Goal: Transaction & Acquisition: Purchase product/service

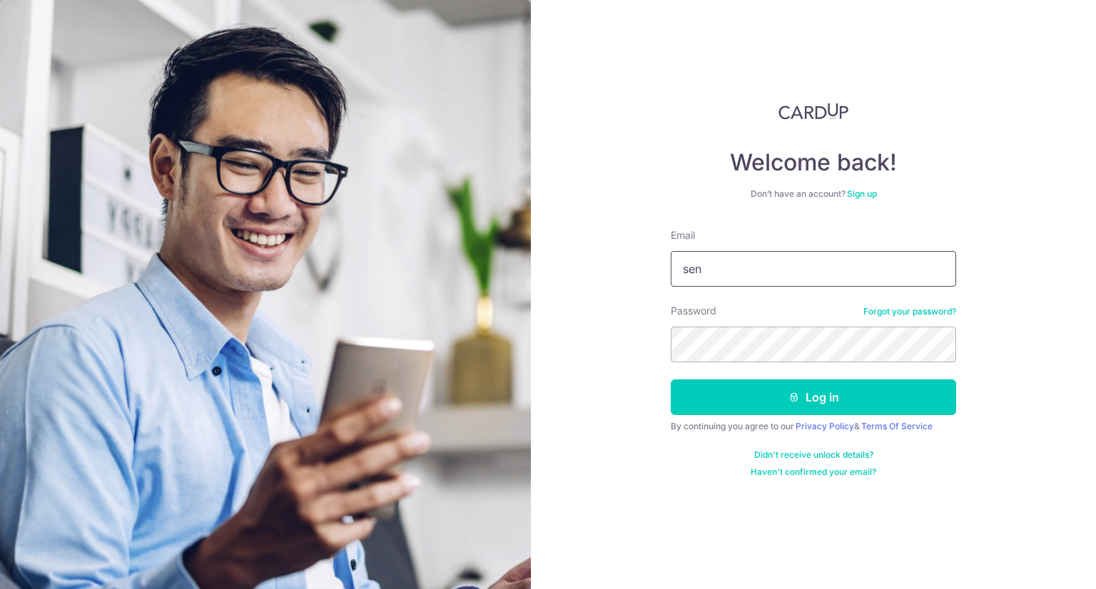
type input "[EMAIL_ADDRESS][DOMAIN_NAME]"
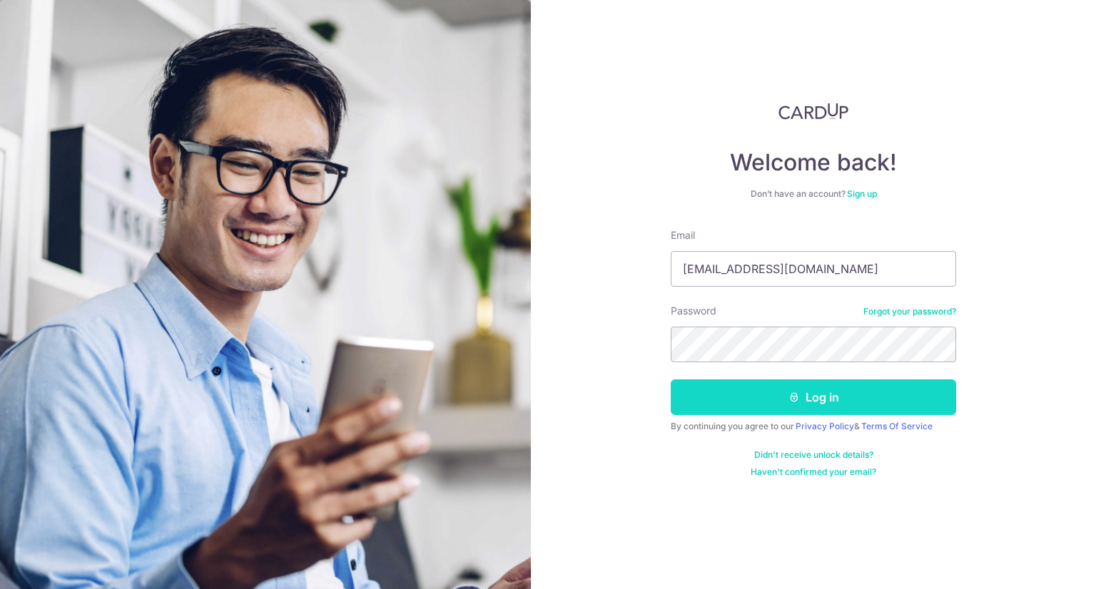
click at [816, 398] on button "Log in" at bounding box center [813, 398] width 285 height 36
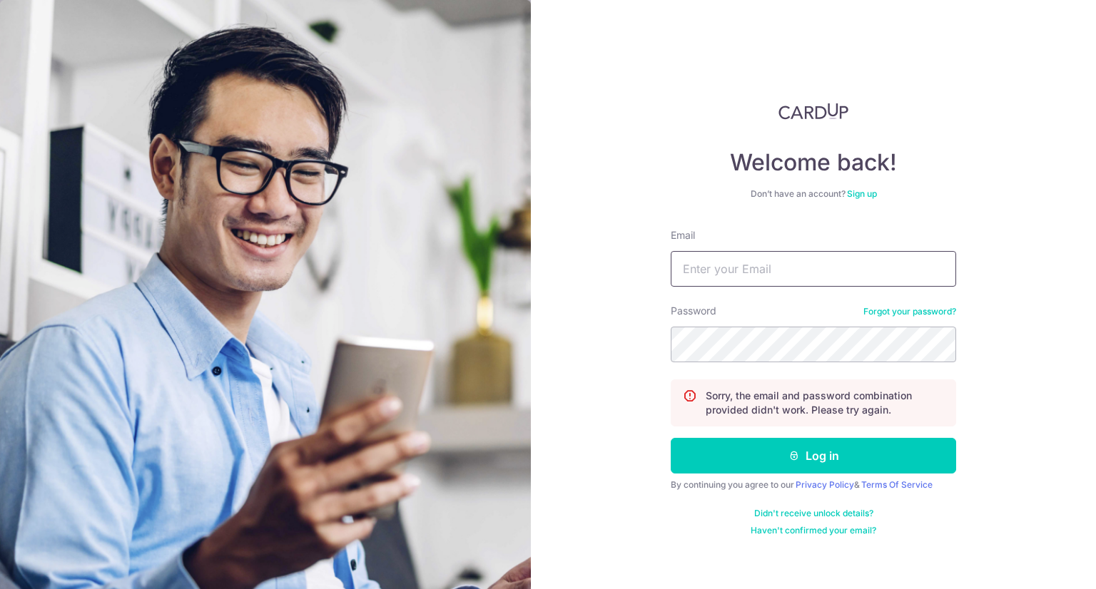
click at [771, 272] on input "Email" at bounding box center [813, 269] width 285 height 36
type input "seng_wee@hotmail.com"
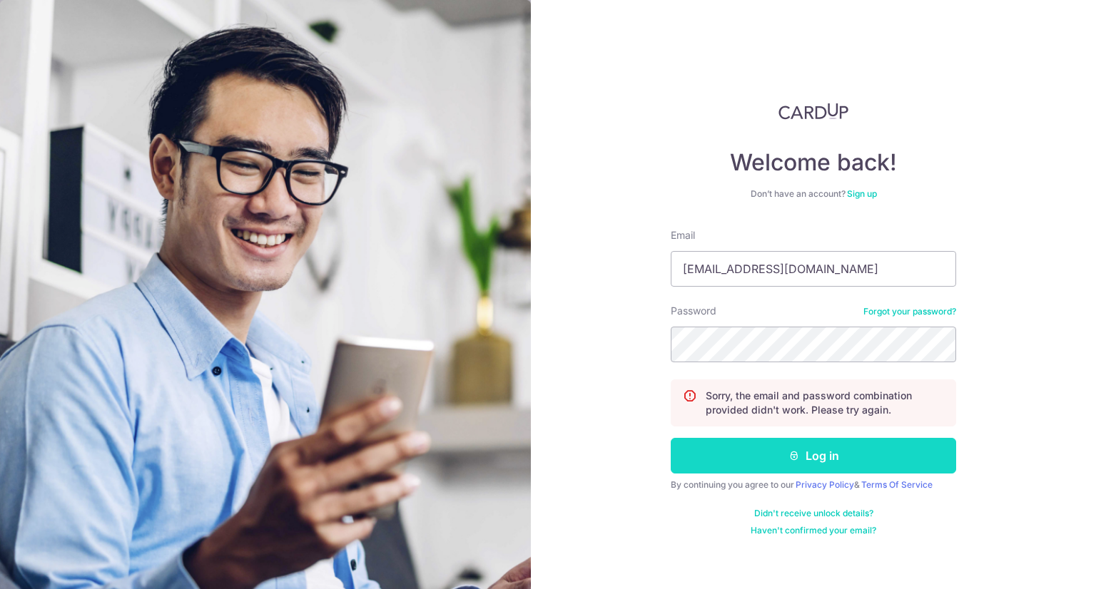
click at [825, 452] on button "Log in" at bounding box center [813, 456] width 285 height 36
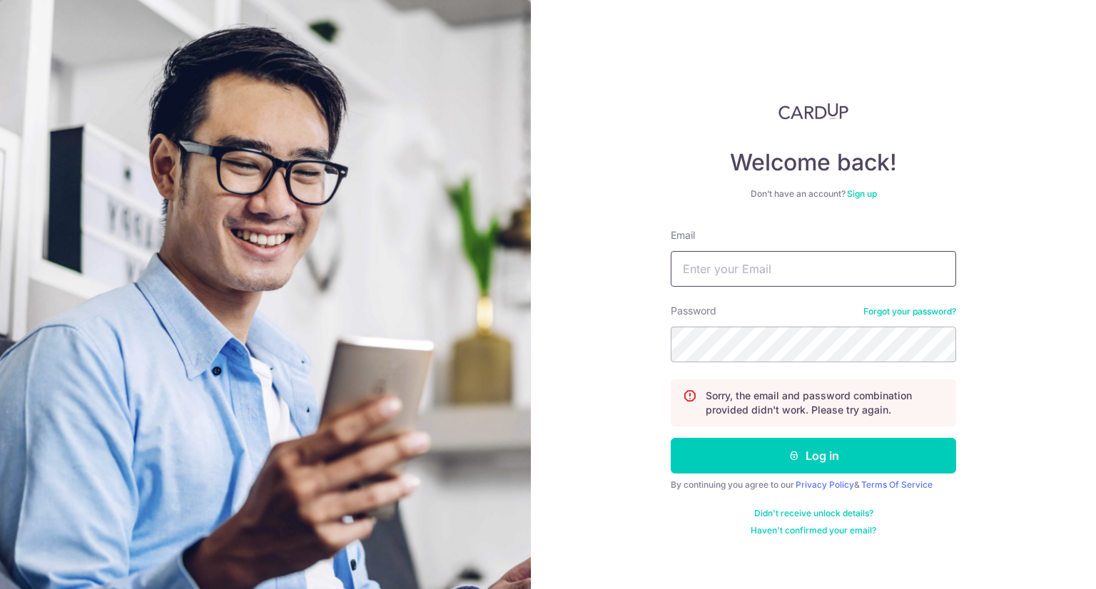
click at [754, 270] on input "Email" at bounding box center [813, 269] width 285 height 36
type input "[EMAIL_ADDRESS][DOMAIN_NAME]"
click at [671, 438] on button "Log in" at bounding box center [813, 456] width 285 height 36
click at [897, 306] on link "Forgot your password?" at bounding box center [909, 311] width 93 height 11
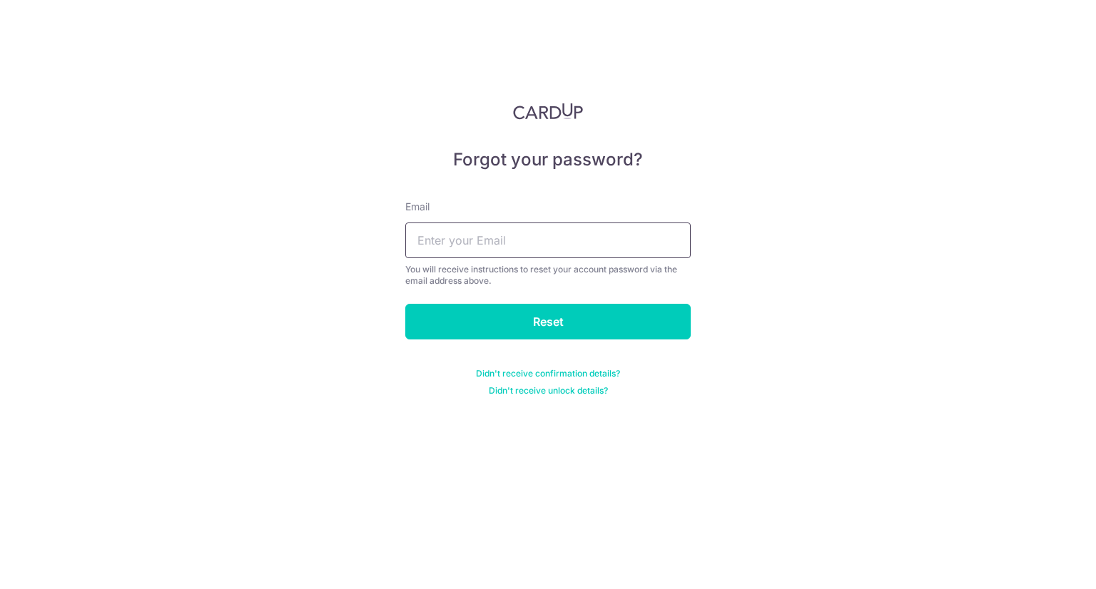
click at [589, 229] on input "text" at bounding box center [547, 241] width 285 height 36
type input "[EMAIL_ADDRESS][DOMAIN_NAME]"
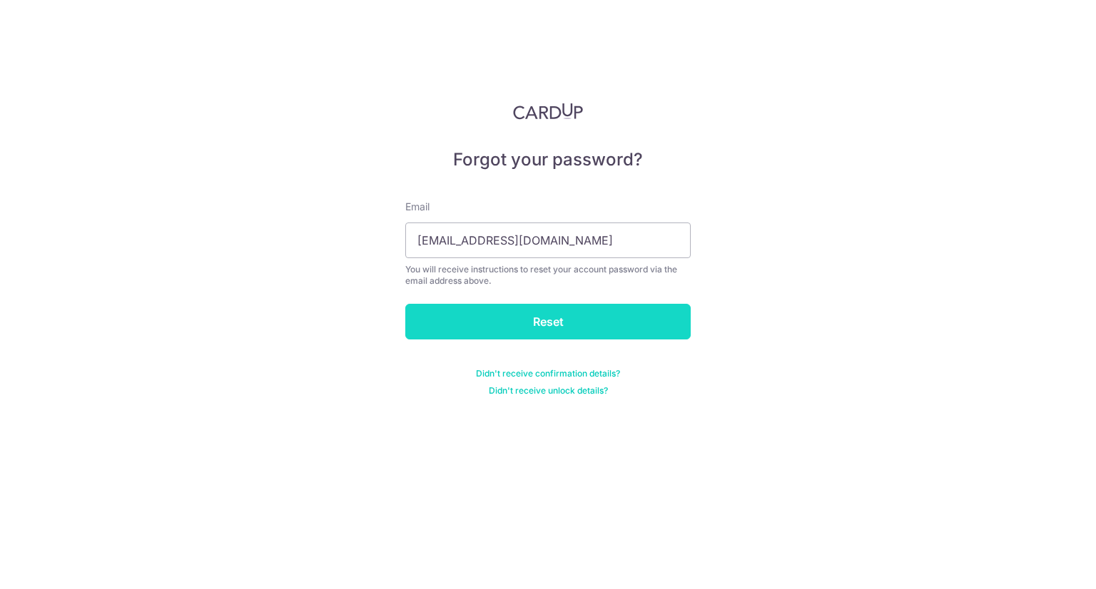
click at [582, 330] on input "Reset" at bounding box center [547, 322] width 285 height 36
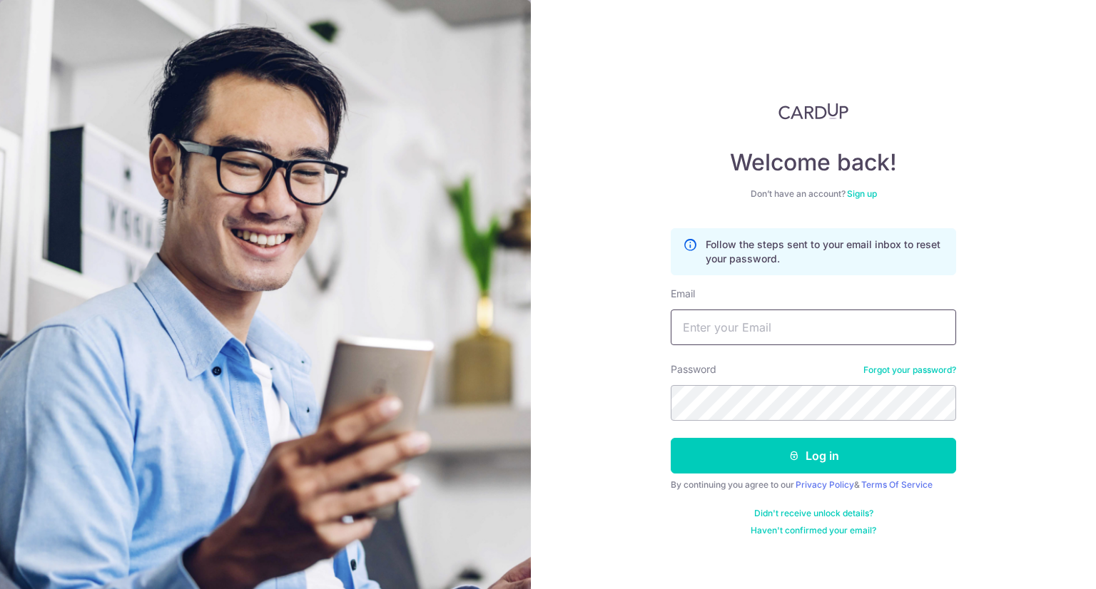
click at [828, 337] on input "Email" at bounding box center [813, 328] width 285 height 36
drag, startPoint x: 731, startPoint y: 325, endPoint x: 745, endPoint y: 343, distance: 22.8
click at [731, 325] on input "Email" at bounding box center [813, 328] width 285 height 36
type input "[EMAIL_ADDRESS][DOMAIN_NAME]"
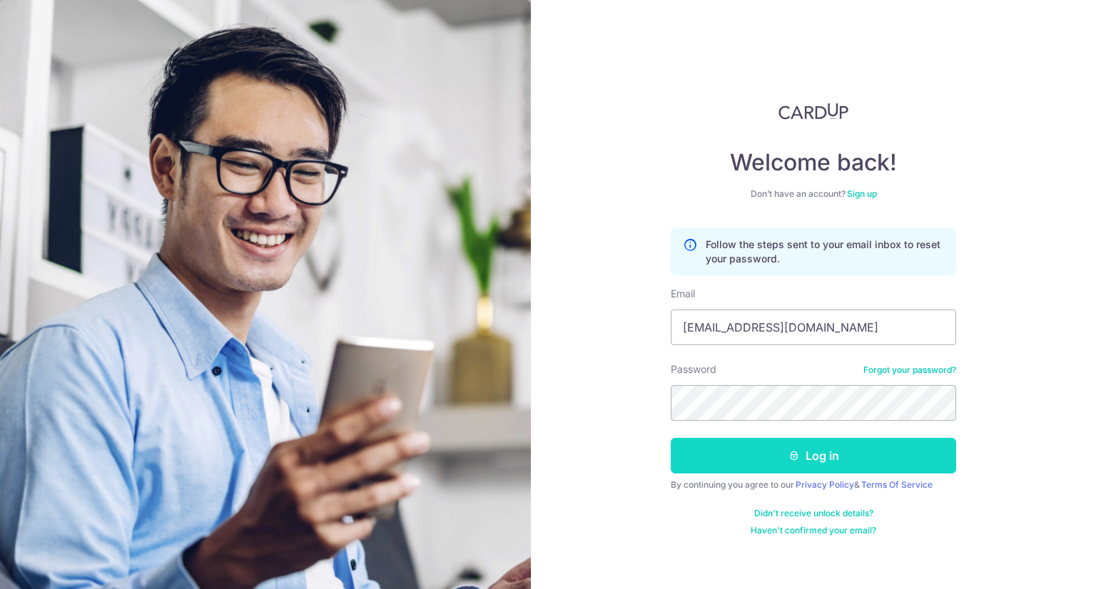
click at [817, 455] on button "Log in" at bounding box center [813, 456] width 285 height 36
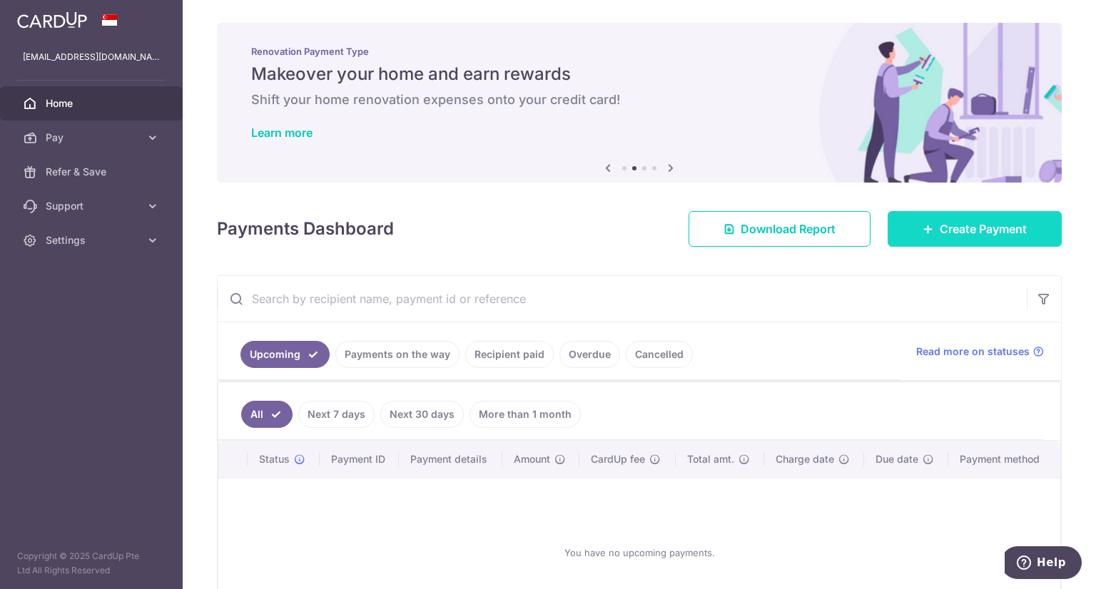
click at [973, 232] on span "Create Payment" at bounding box center [983, 228] width 87 height 17
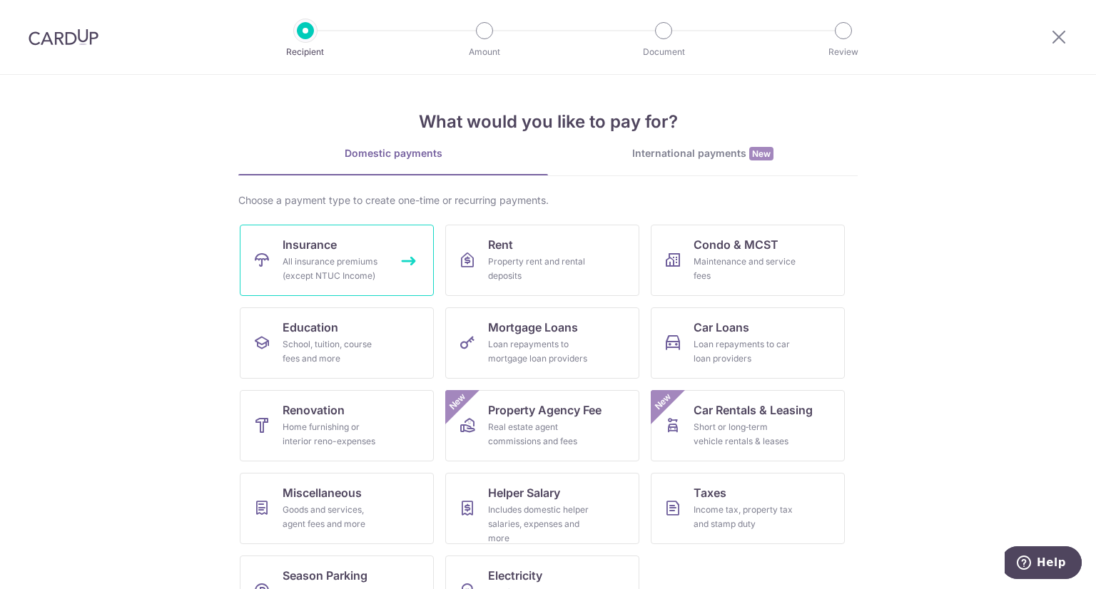
click at [330, 260] on div "All insurance premiums (except NTUC Income)" at bounding box center [334, 269] width 103 height 29
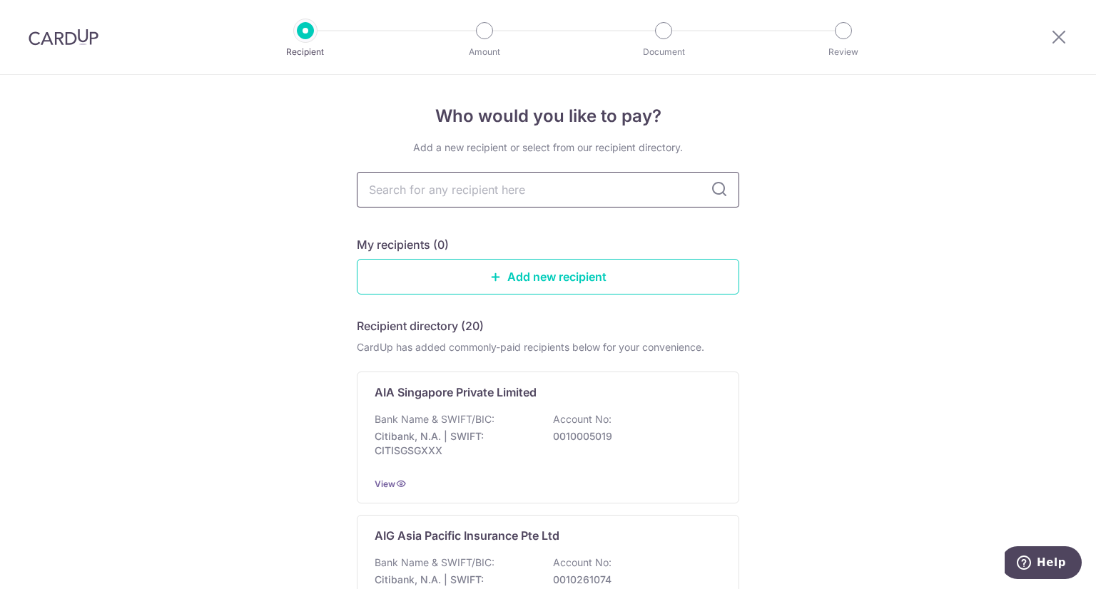
click at [592, 193] on input "text" at bounding box center [548, 190] width 382 height 36
type input "tokio marine"
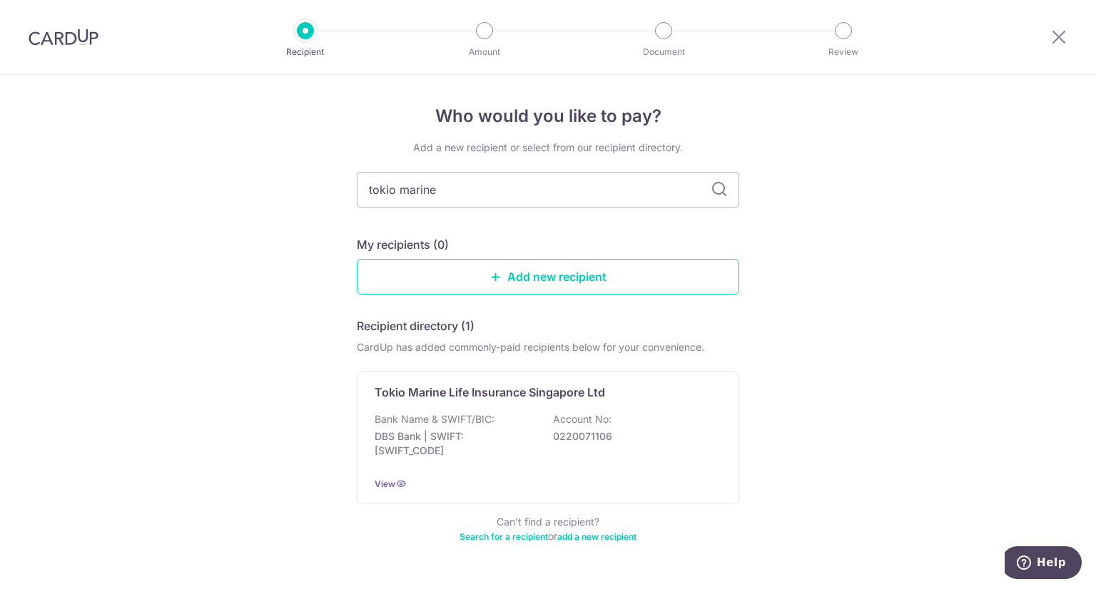
click at [594, 193] on input "tokio marine" at bounding box center [548, 190] width 382 height 36
type input "tokio mari"
type input "t"
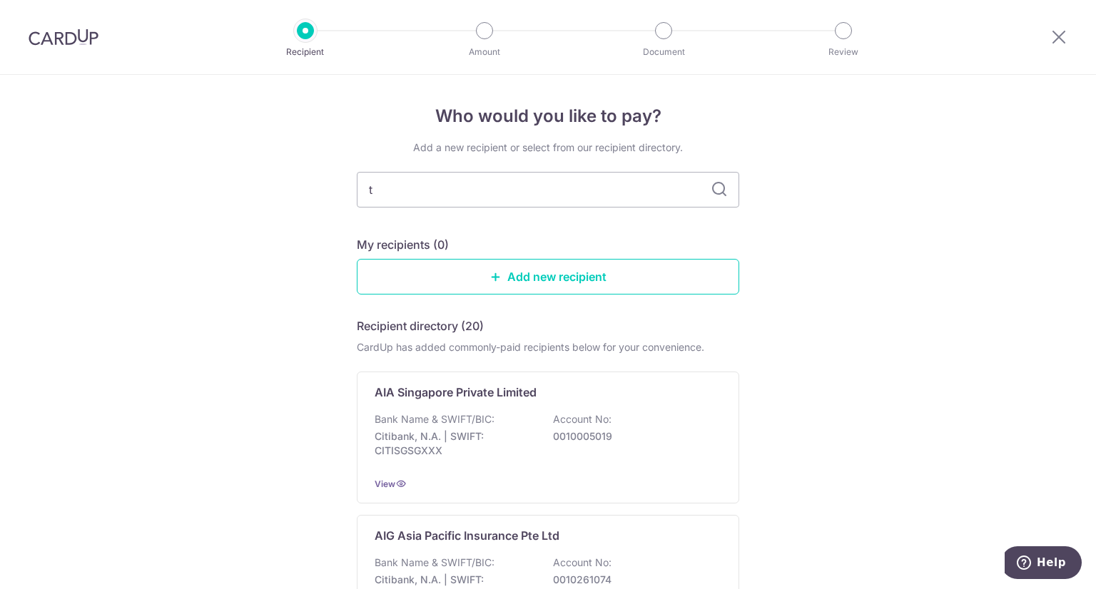
type input "to"
type input "tokio marine"
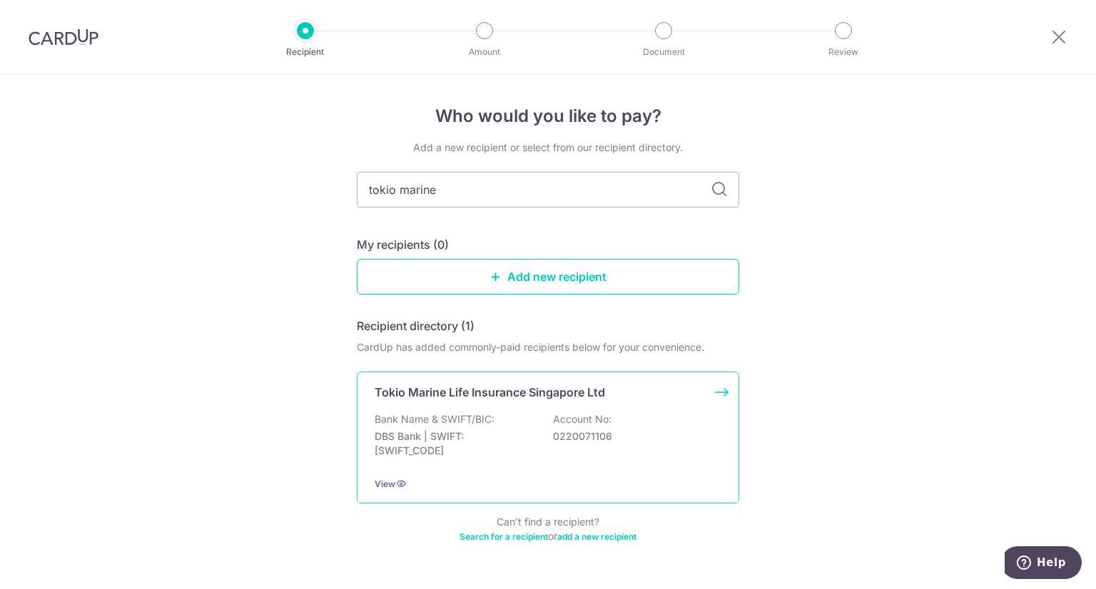
click at [500, 400] on p "Tokio Marine Life Insurance Singapore Ltd" at bounding box center [490, 392] width 230 height 17
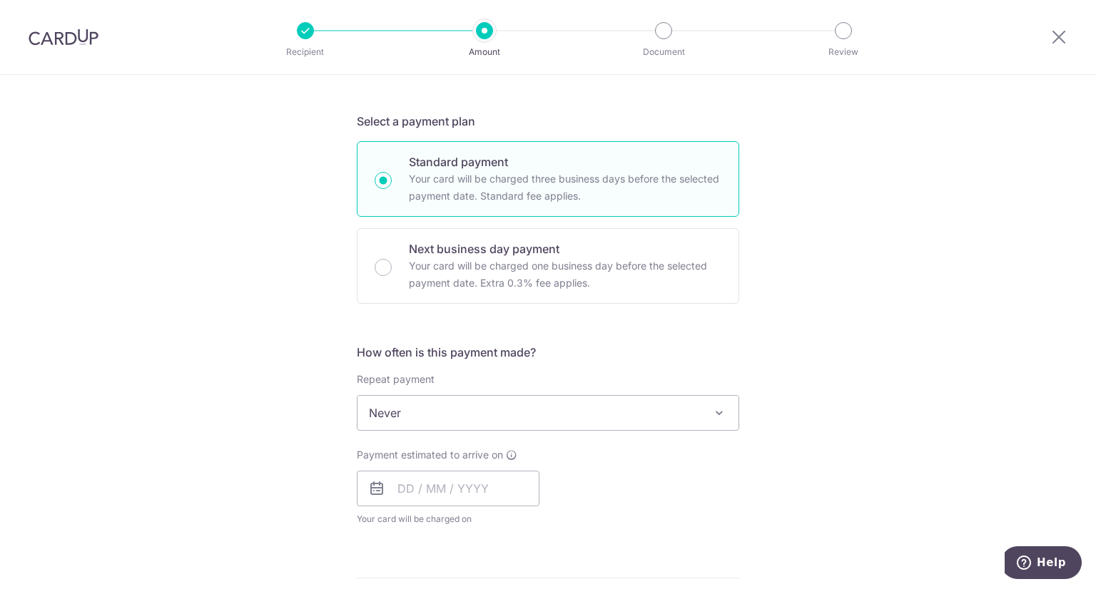
scroll to position [285, 0]
click at [505, 487] on input "text" at bounding box center [448, 488] width 183 height 36
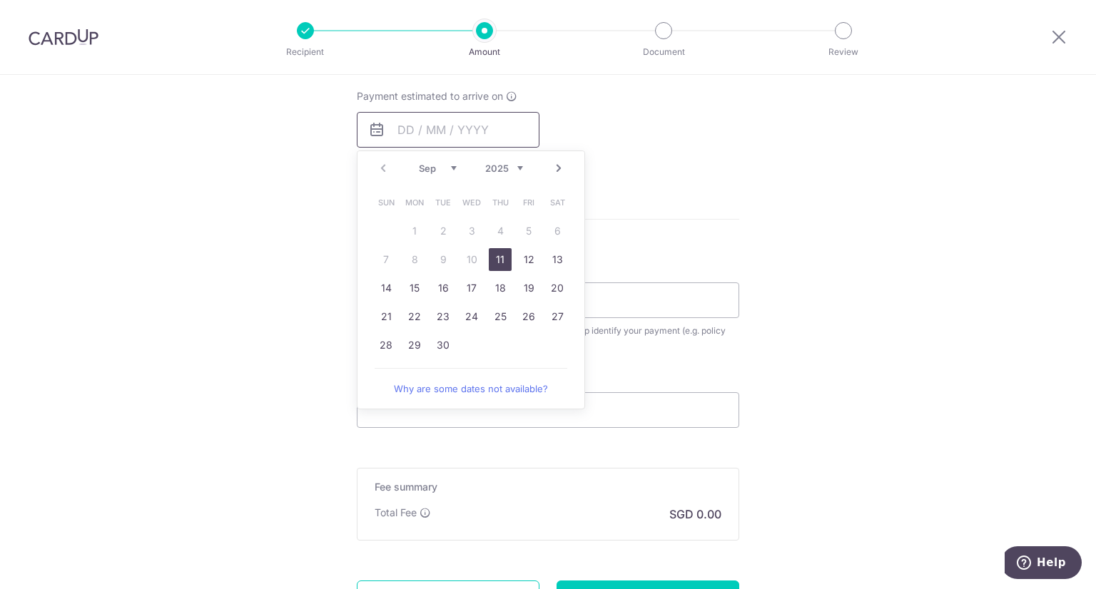
scroll to position [642, 0]
click at [497, 253] on link "11" at bounding box center [500, 259] width 23 height 23
type input "[DATE]"
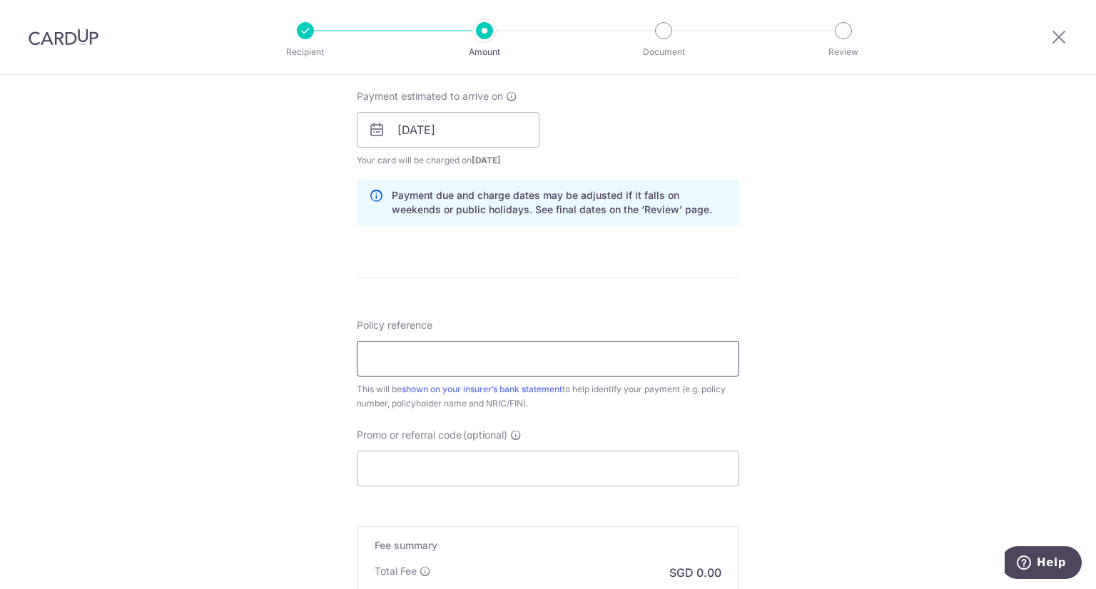
click at [404, 358] on input "Policy reference" at bounding box center [548, 359] width 382 height 36
paste input "00074326"
type input "00074326"
click at [247, 397] on div "Tell us more about your payment Enter payment amount SGD Select Card Select opt…" at bounding box center [548, 107] width 1096 height 1349
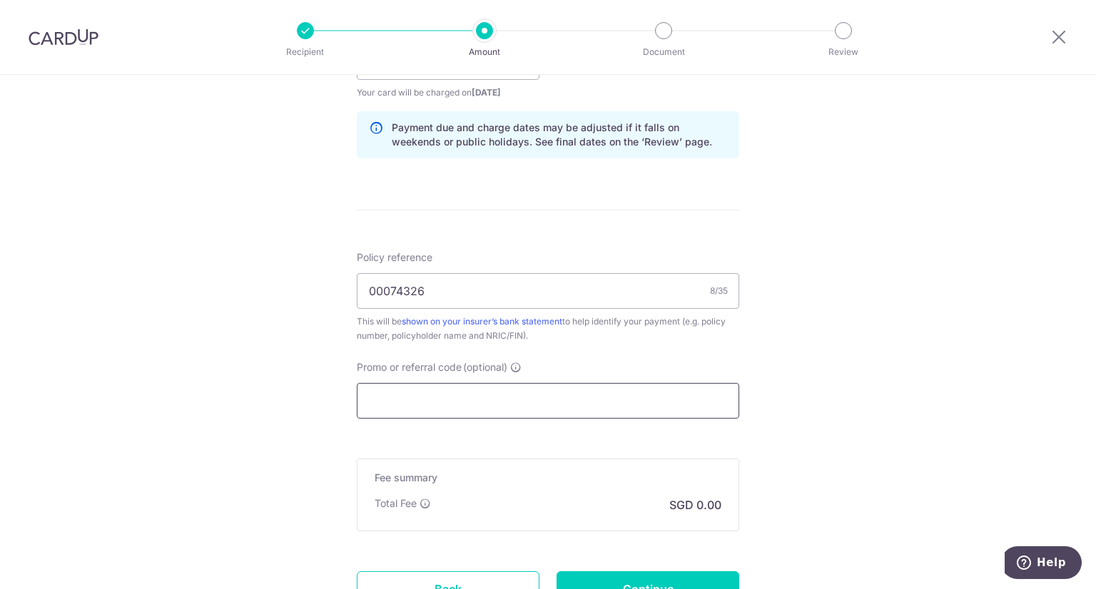
click at [399, 397] on input "Promo or referral code (optional)" at bounding box center [548, 401] width 382 height 36
paste input "25AMEX18"
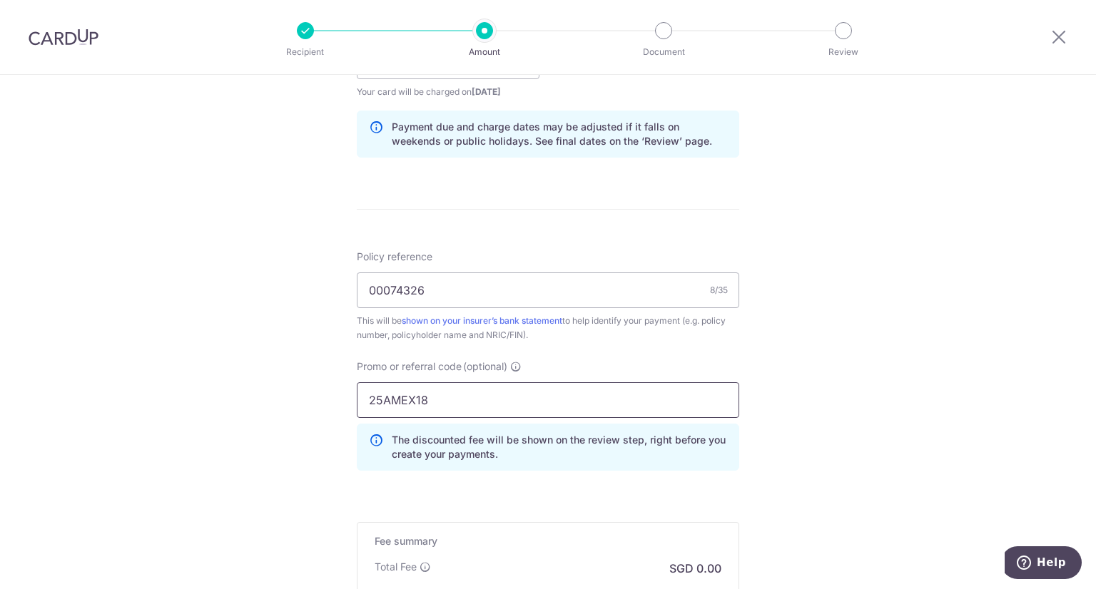
type input "25AMEX18"
click at [784, 457] on div "Tell us more about your payment Enter payment amount SGD Select Card Select opt…" at bounding box center [548, 71] width 1096 height 1414
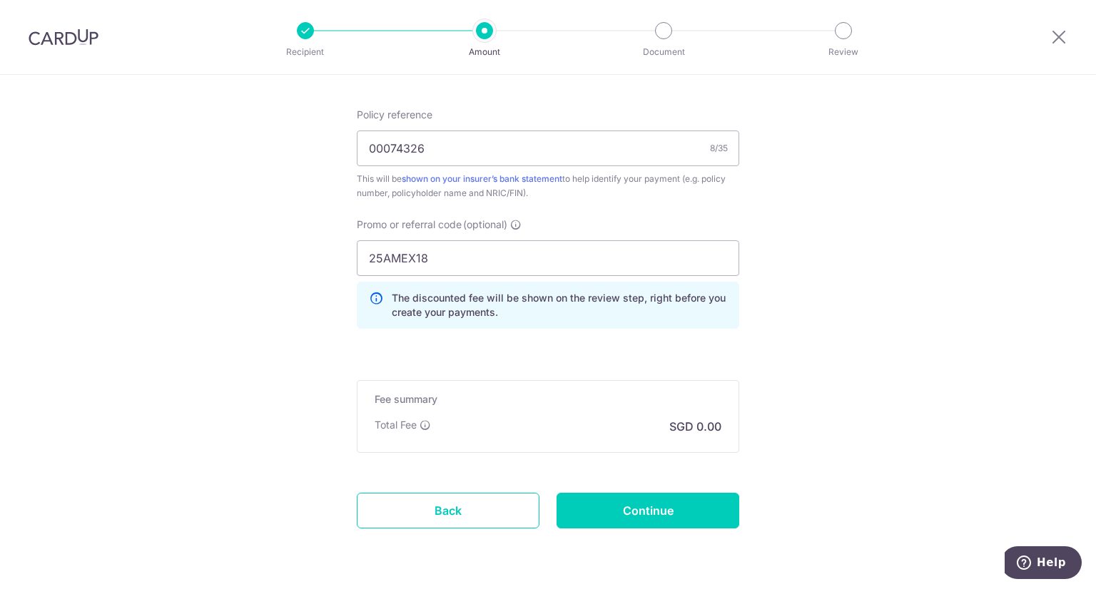
scroll to position [897, 0]
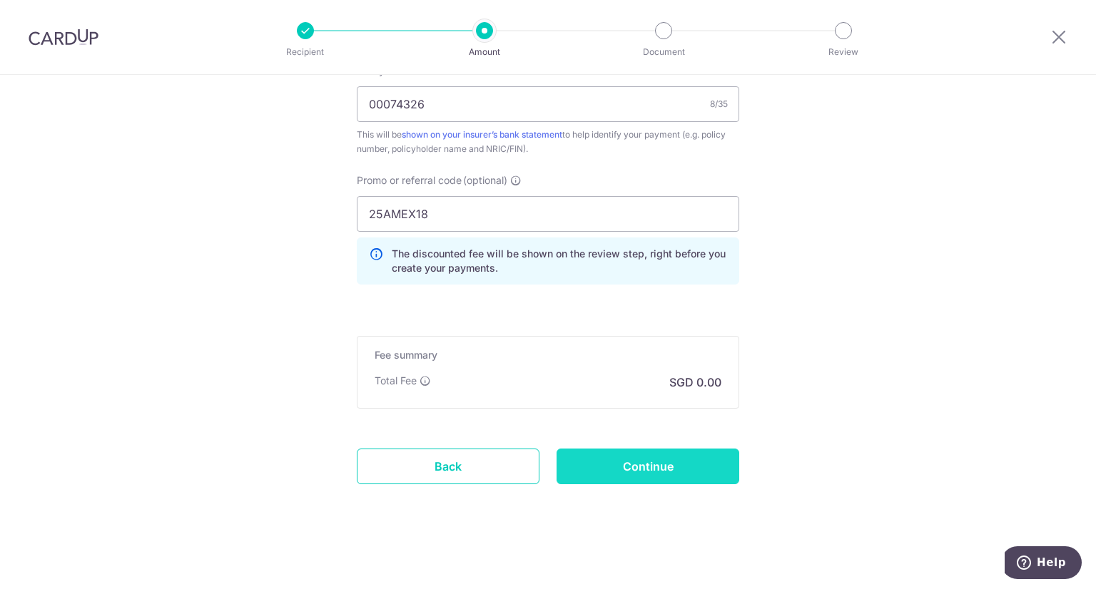
click at [646, 467] on input "Continue" at bounding box center [648, 467] width 183 height 36
type input "Create Schedule"
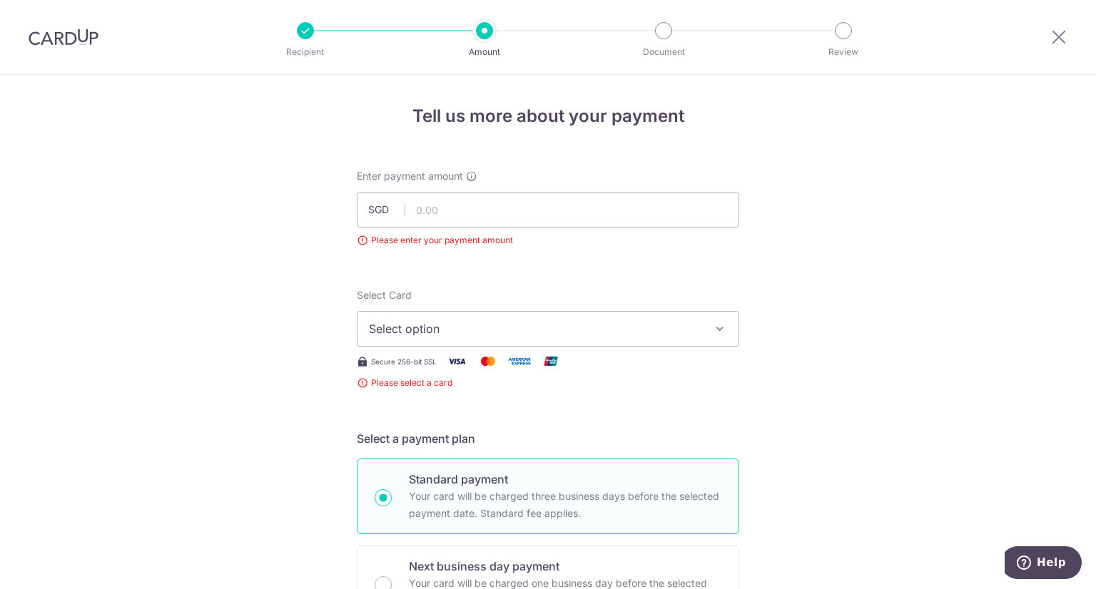
scroll to position [158, 0]
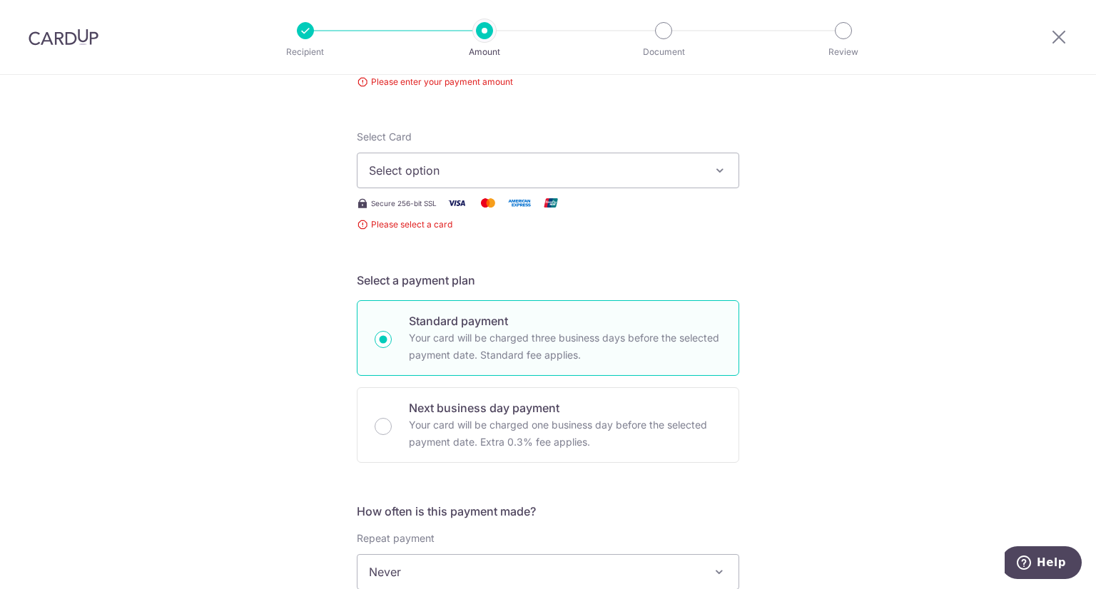
click at [719, 170] on icon "button" at bounding box center [720, 170] width 14 height 14
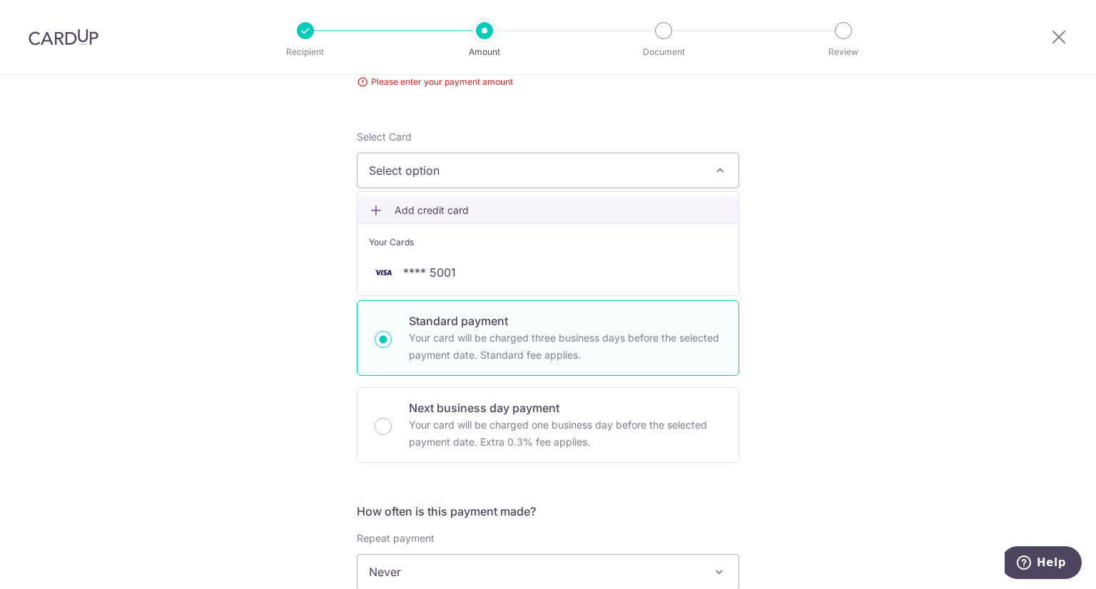
click at [412, 208] on span "Add credit card" at bounding box center [561, 210] width 333 height 14
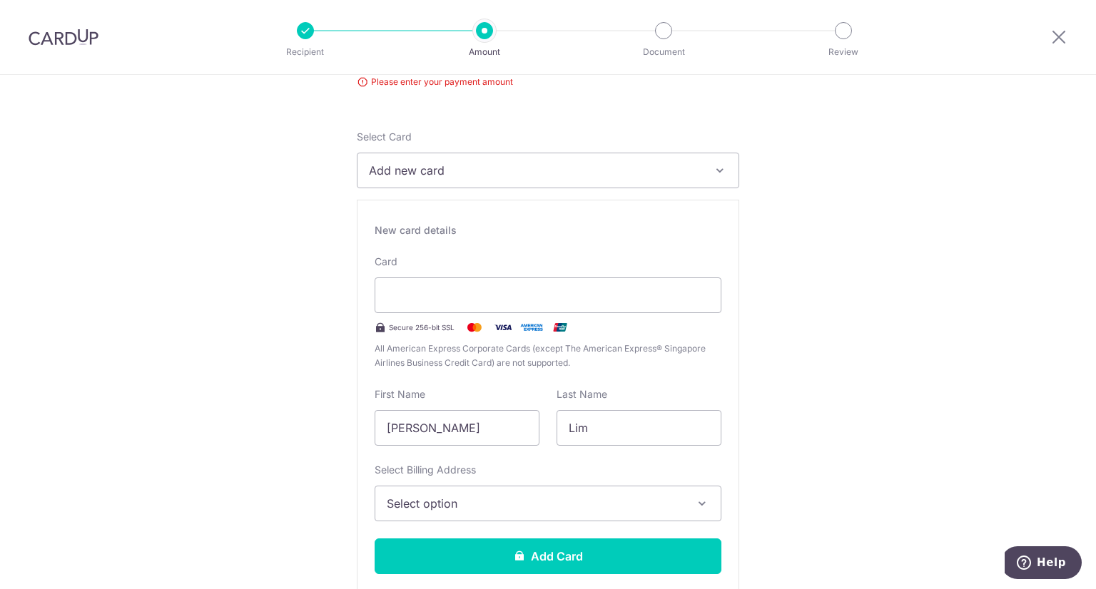
click at [696, 508] on icon "button" at bounding box center [702, 504] width 14 height 14
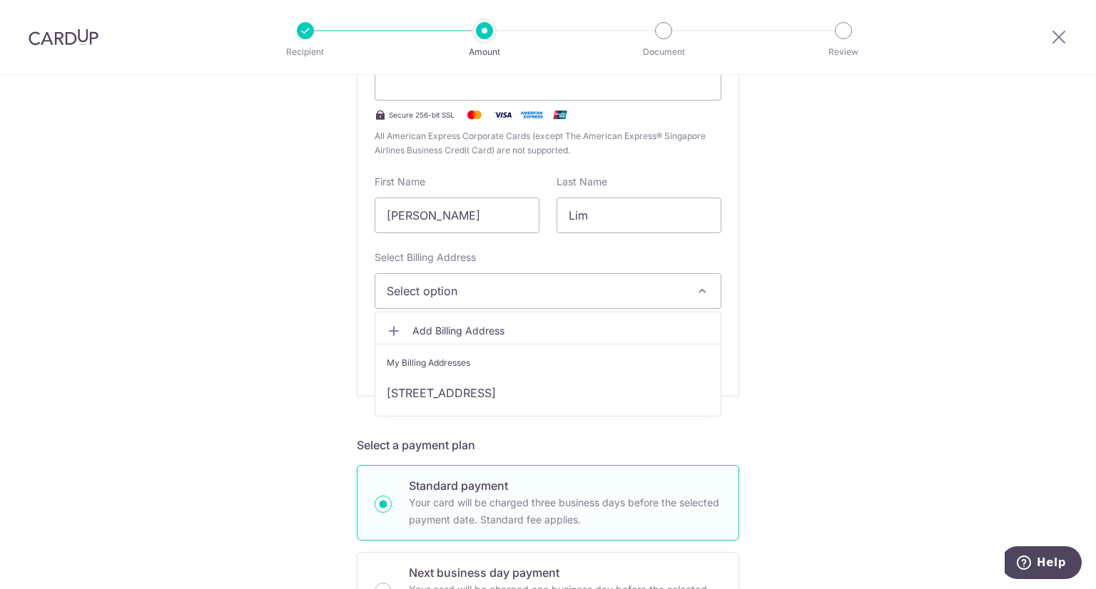
scroll to position [372, 0]
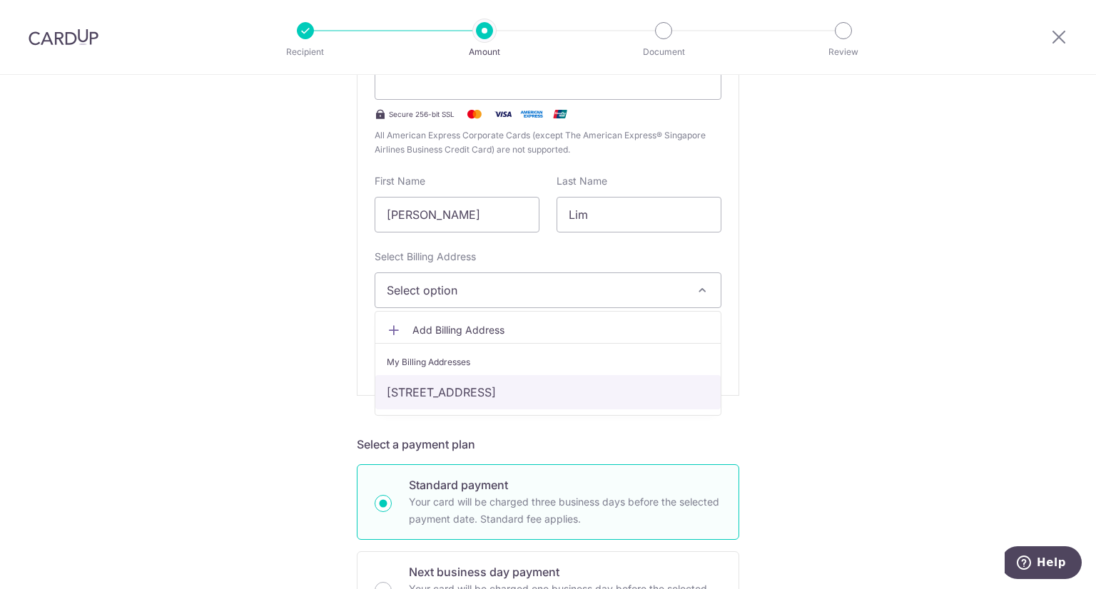
click at [647, 398] on link "45 Bright Hill Drive, #10-18, Singapore, Singapore-573895" at bounding box center [547, 392] width 345 height 34
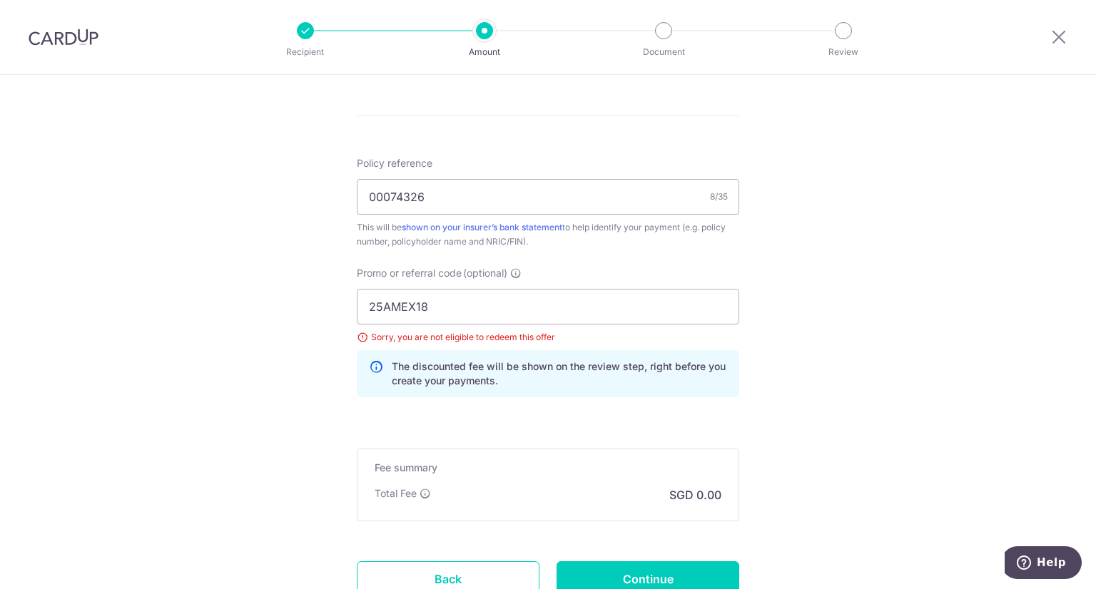
scroll to position [1217, 0]
click at [528, 303] on input "25AMEX18" at bounding box center [548, 306] width 382 height 36
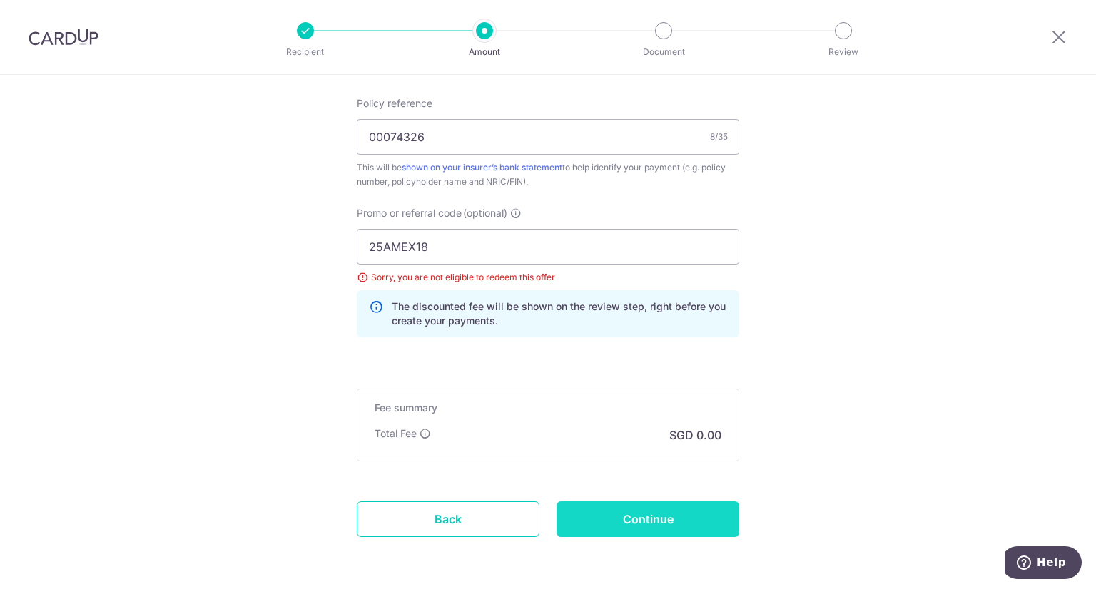
click at [672, 522] on input "Continue" at bounding box center [648, 520] width 183 height 36
type input "Create Schedule"
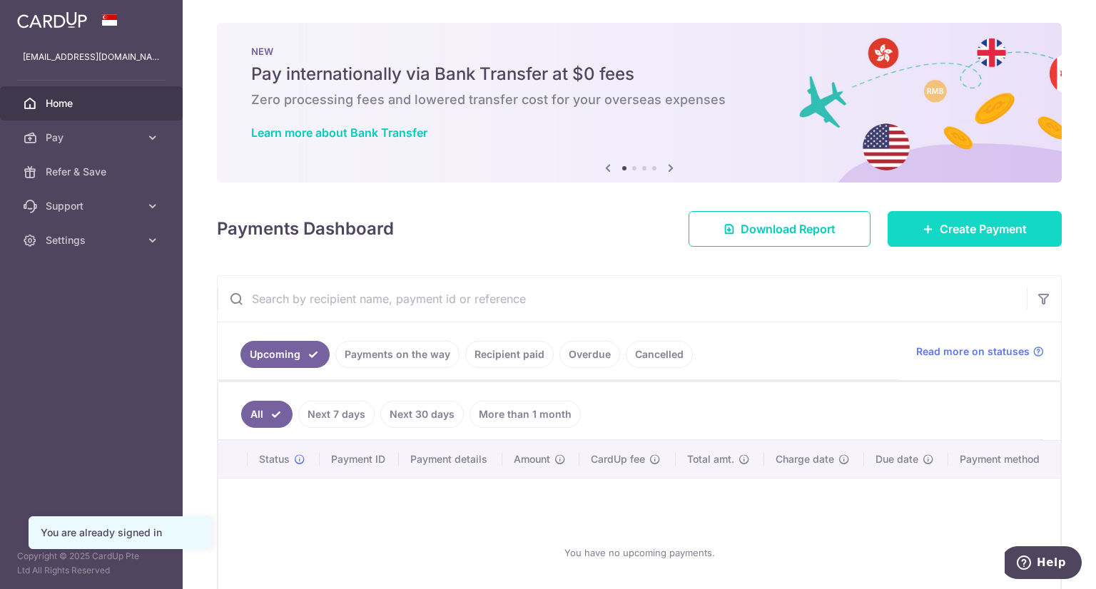
click at [970, 228] on span "Create Payment" at bounding box center [983, 228] width 87 height 17
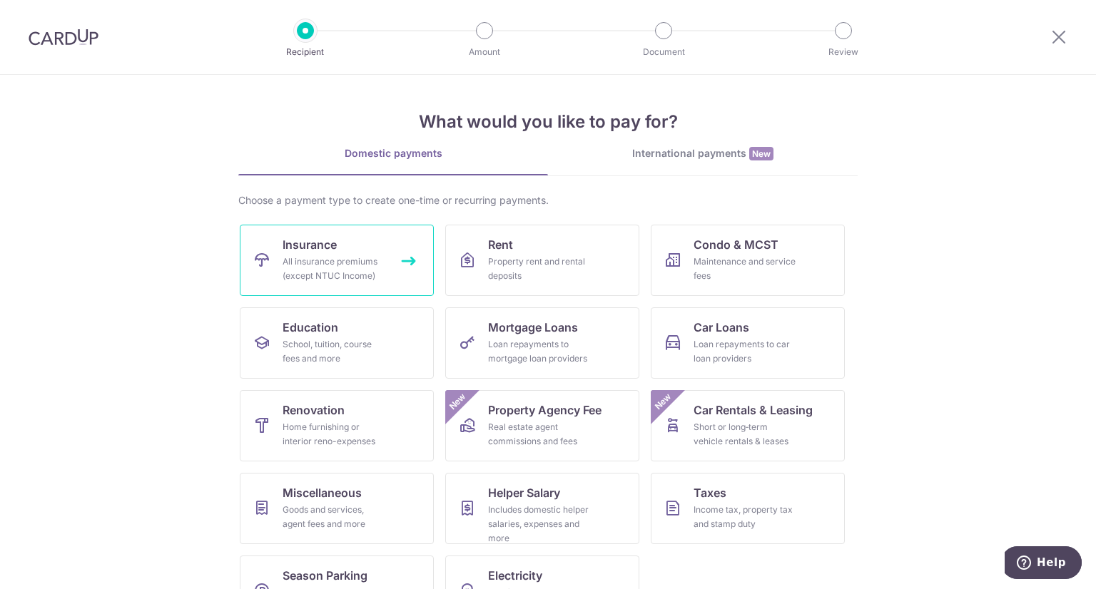
click at [317, 259] on div "All insurance premiums (except NTUC Income)" at bounding box center [334, 269] width 103 height 29
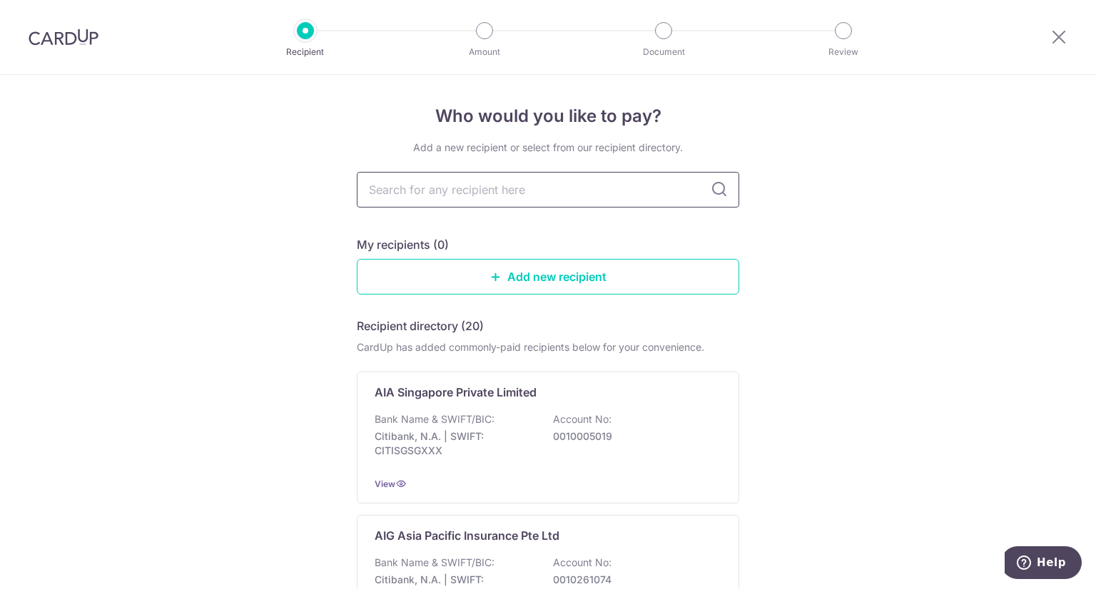
click at [500, 195] on input "text" at bounding box center [548, 190] width 382 height 36
type input "tokio marine"
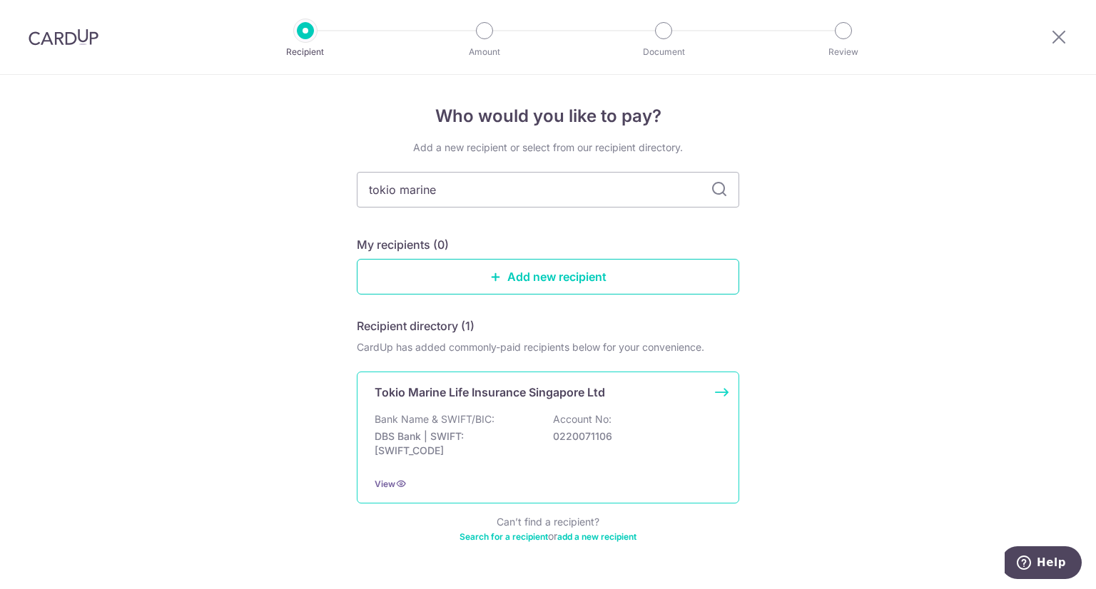
click at [493, 391] on p "Tokio Marine Life Insurance Singapore Ltd" at bounding box center [490, 392] width 230 height 17
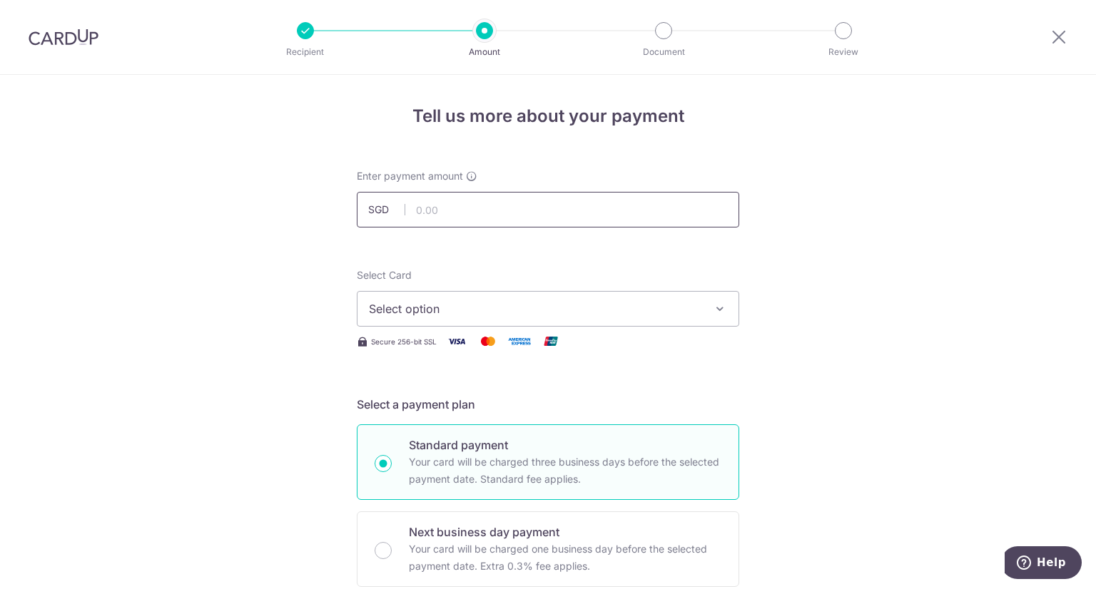
click at [591, 220] on input "text" at bounding box center [548, 210] width 382 height 36
type input "1,733.00"
click at [718, 310] on icon "button" at bounding box center [720, 309] width 14 height 14
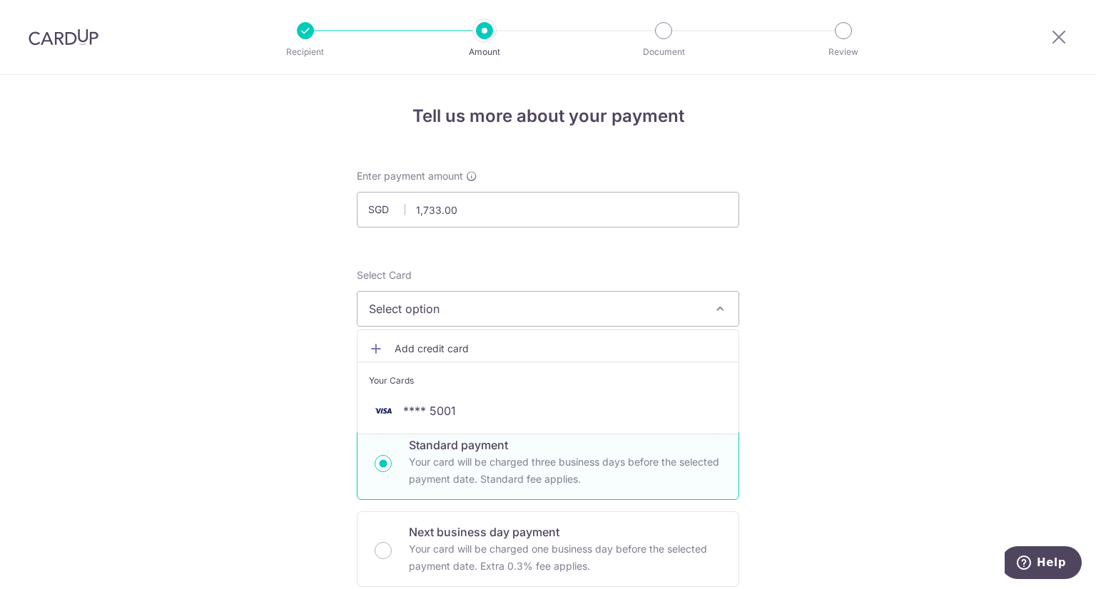
click at [442, 345] on span "Add credit card" at bounding box center [561, 349] width 333 height 14
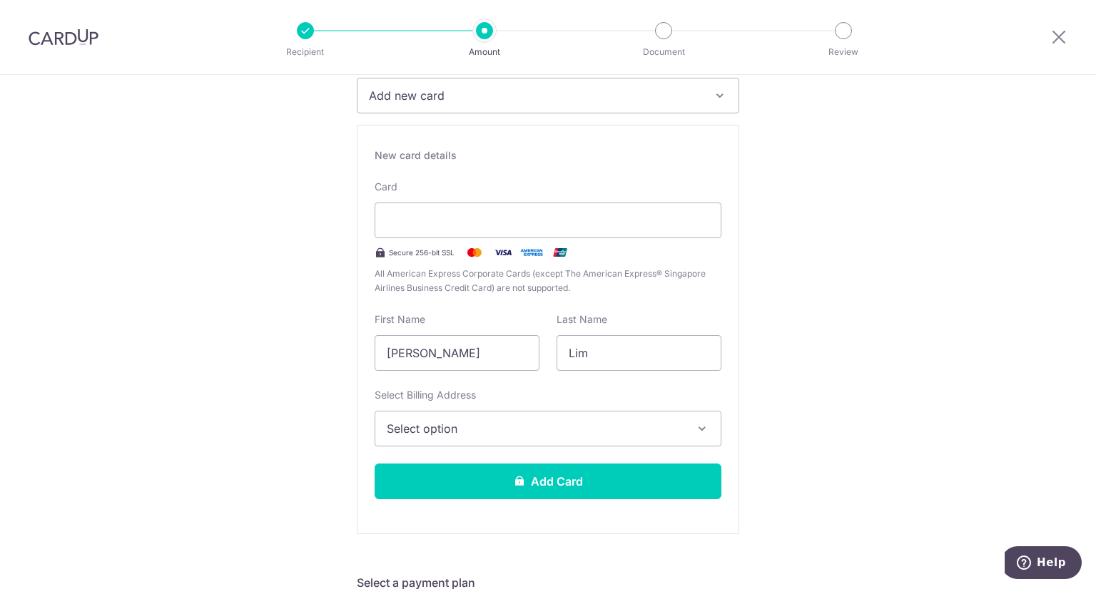
scroll to position [214, 0]
click at [556, 425] on span "Select option" at bounding box center [535, 428] width 297 height 17
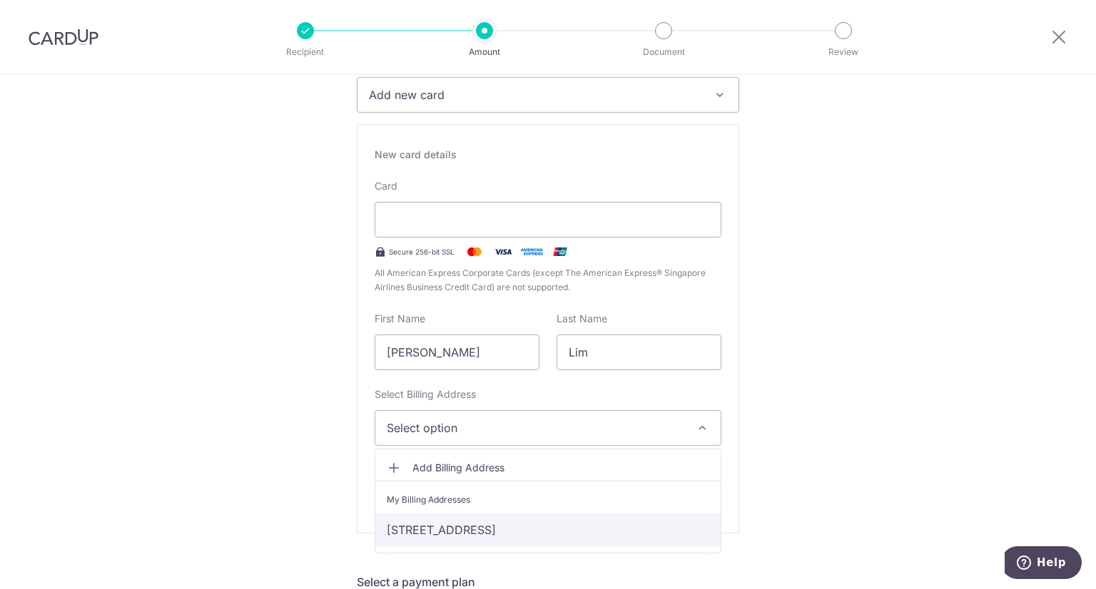
click at [532, 529] on link "45 Bright Hill Drive, #10-18, Singapore, Singapore-573895" at bounding box center [547, 530] width 345 height 34
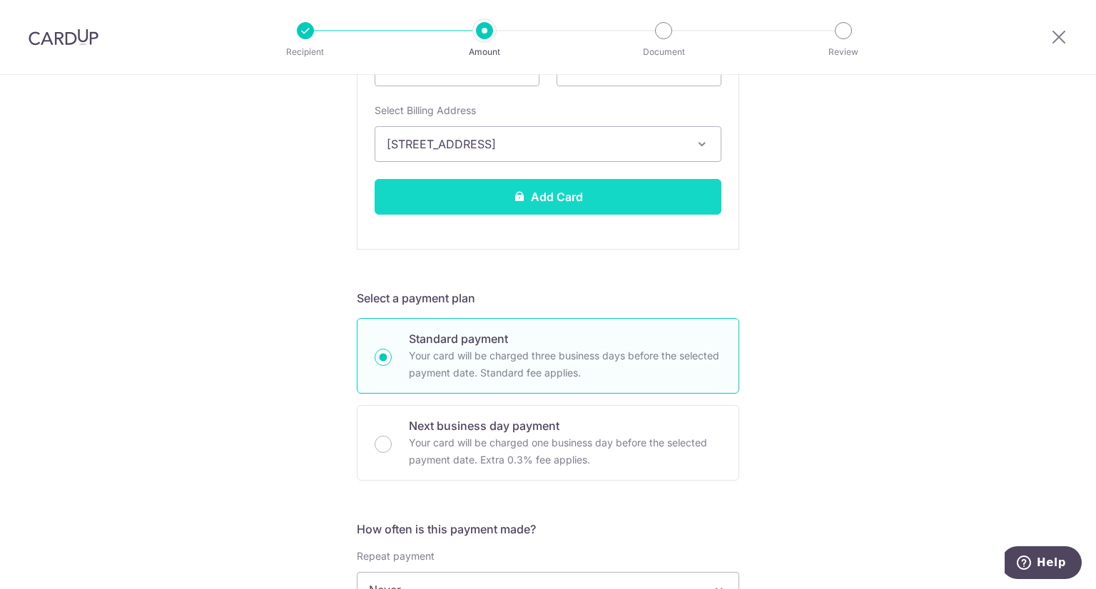
scroll to position [499, 0]
click at [548, 197] on button "Add Card" at bounding box center [548, 196] width 347 height 36
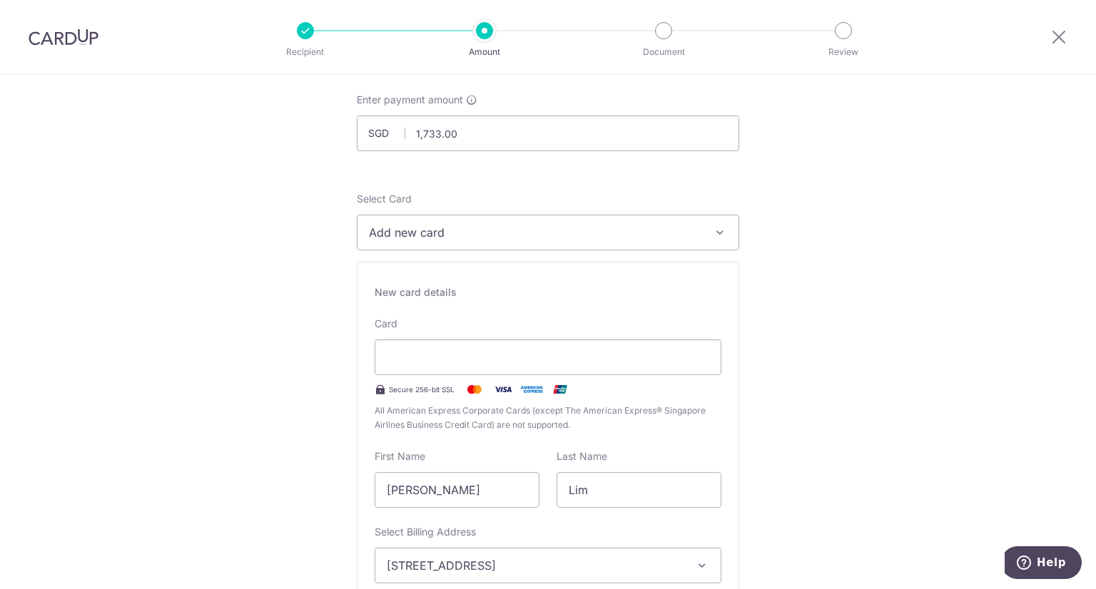
scroll to position [73, 0]
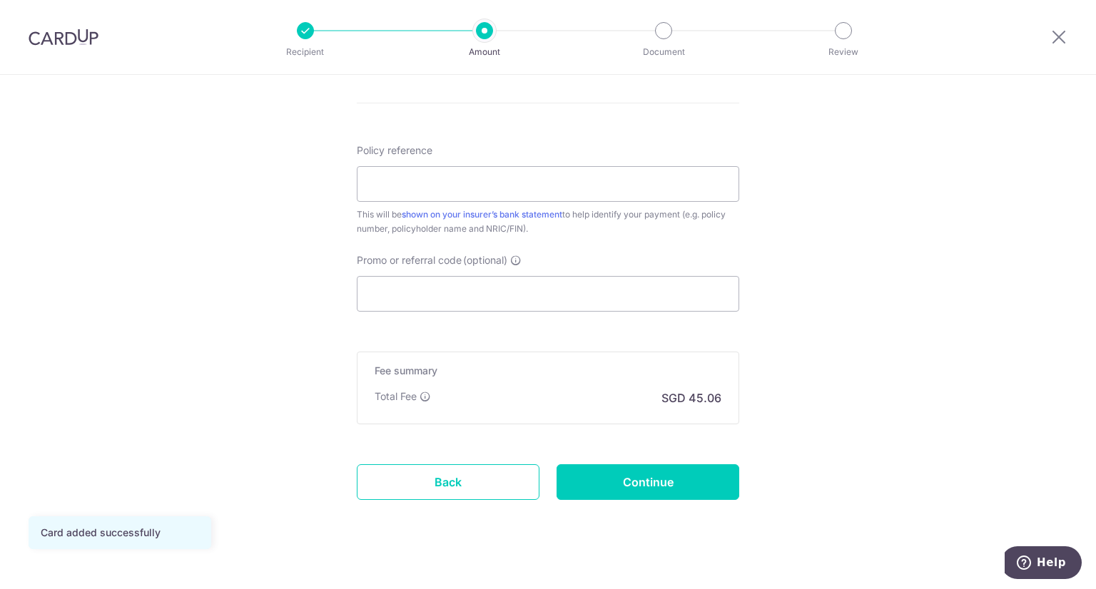
scroll to position [775, 0]
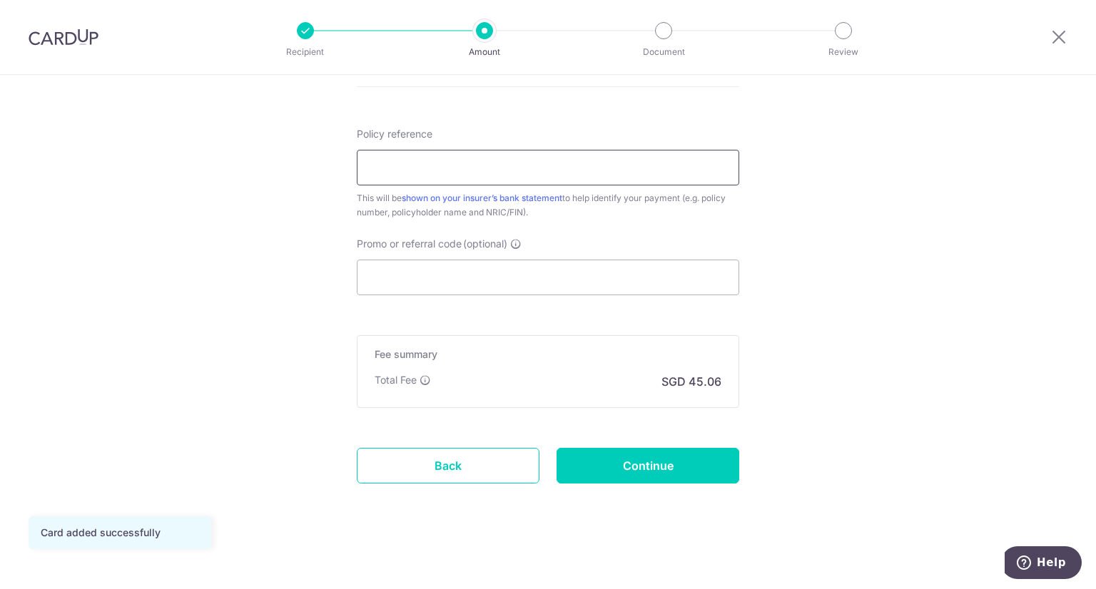
click at [509, 166] on input "Policy reference" at bounding box center [548, 168] width 382 height 36
paste input "00074326"
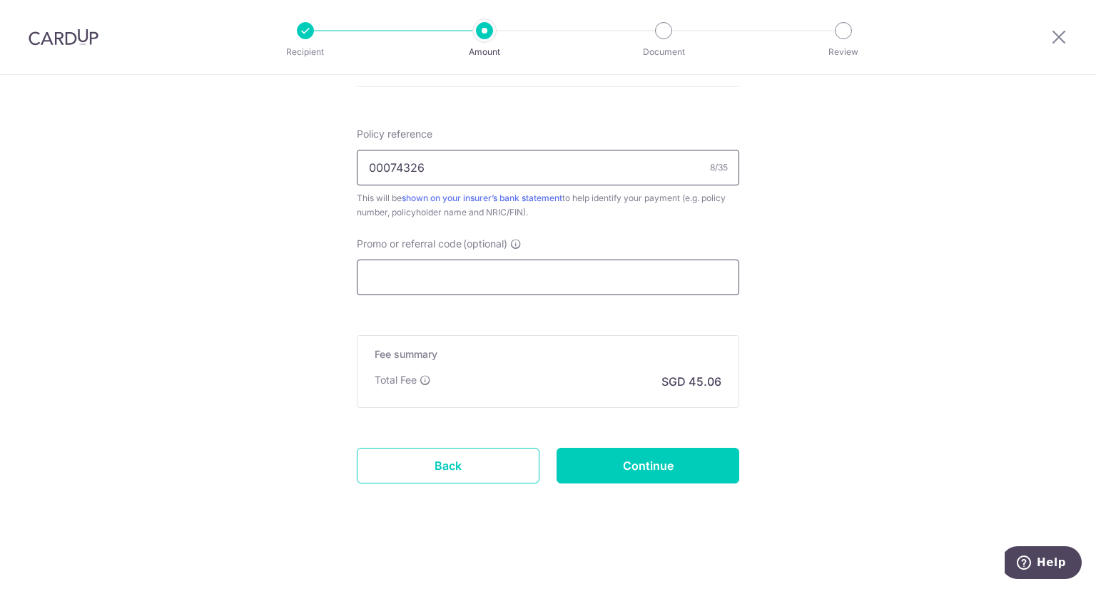
type input "00074326"
click at [570, 273] on input "Promo or referral code (optional)" at bounding box center [548, 278] width 382 height 36
paste input "25AMEX21"
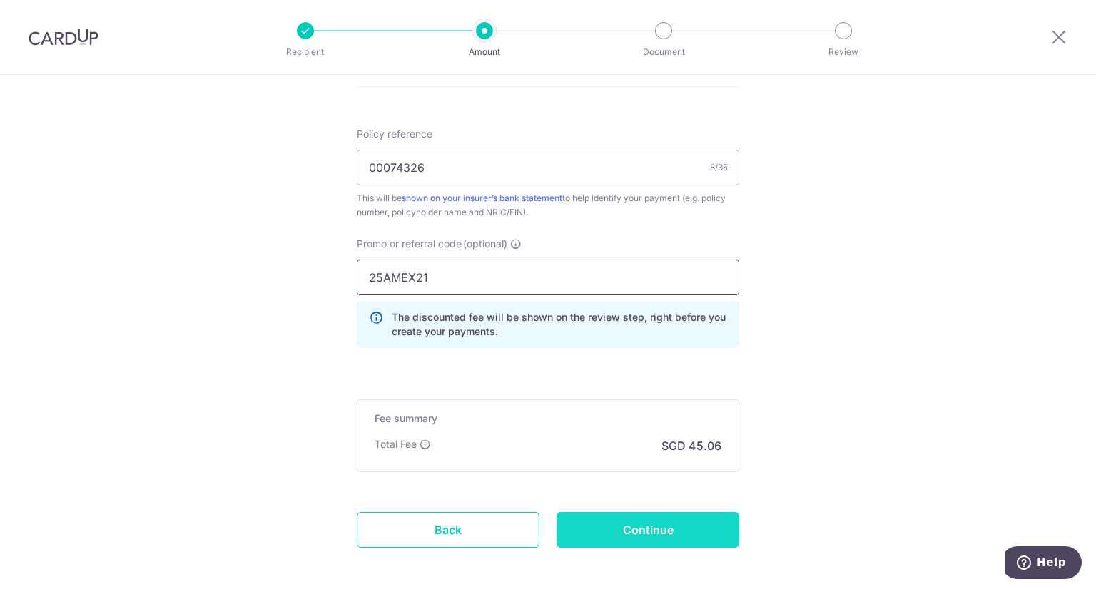
type input "25AMEX21"
click at [649, 526] on input "Continue" at bounding box center [648, 530] width 183 height 36
type input "Create Schedule"
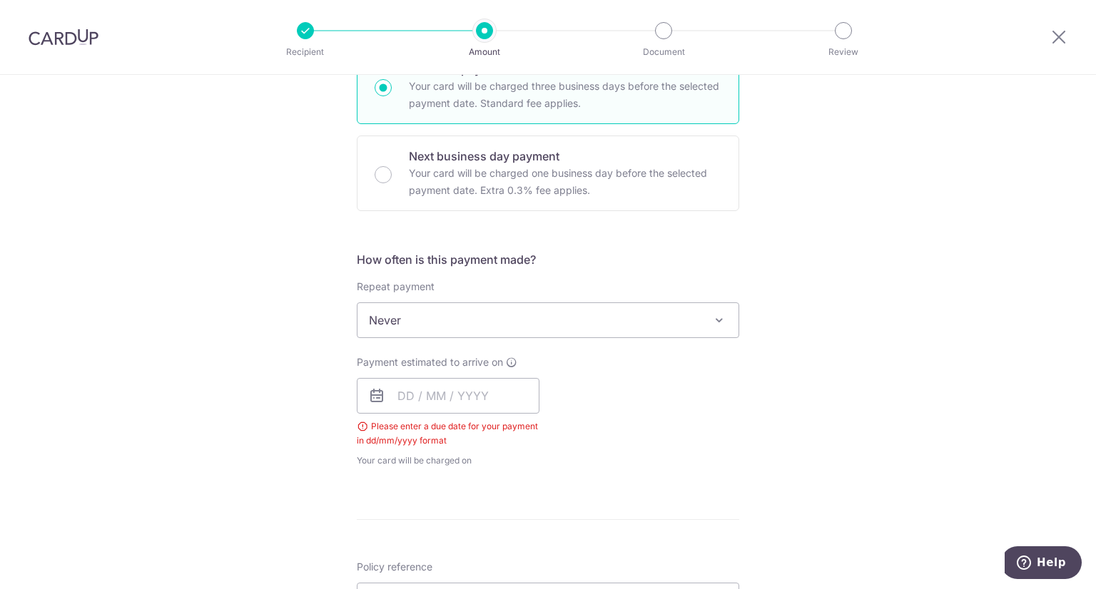
scroll to position [374, 0]
click at [475, 399] on input "text" at bounding box center [448, 398] width 183 height 36
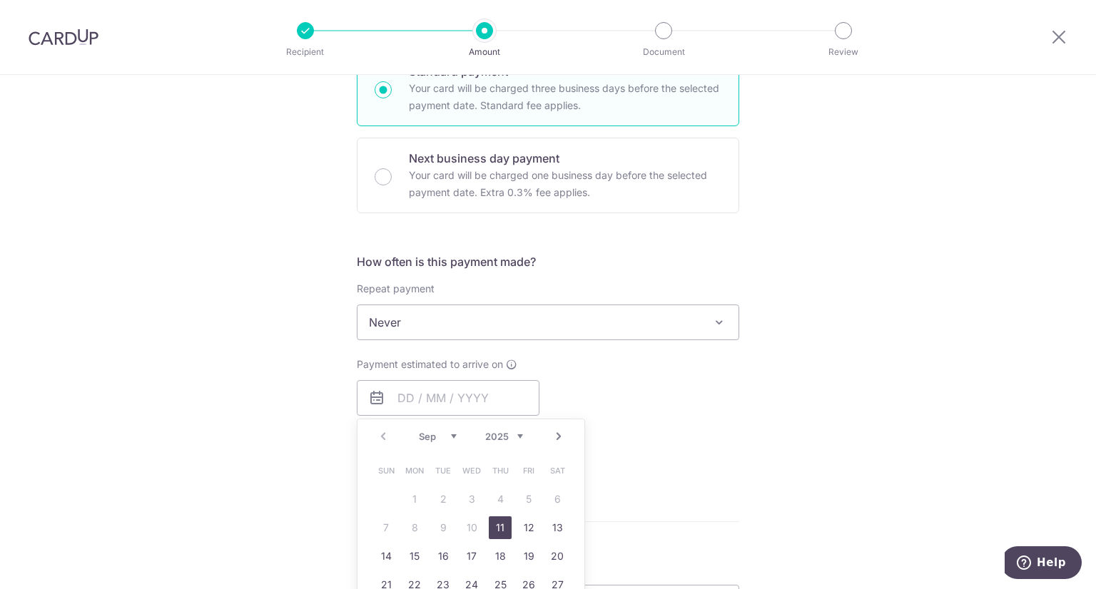
click at [496, 526] on link "11" at bounding box center [500, 528] width 23 height 23
type input "[DATE]"
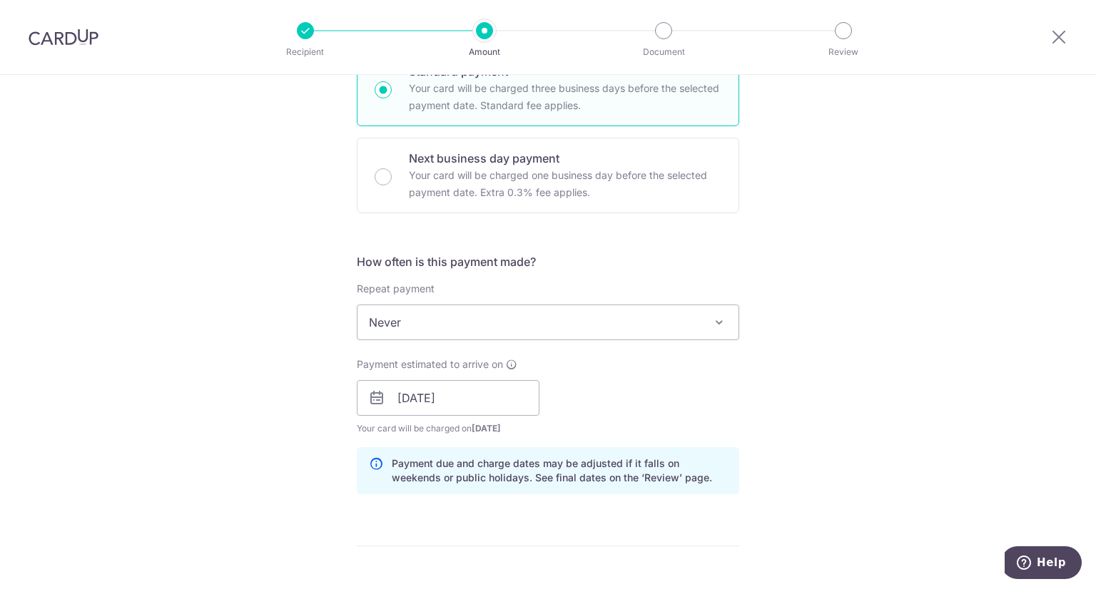
click at [822, 472] on div "Tell us more about your payment Enter payment amount SGD 1,733.00 1733.00 Selec…" at bounding box center [548, 408] width 1096 height 1414
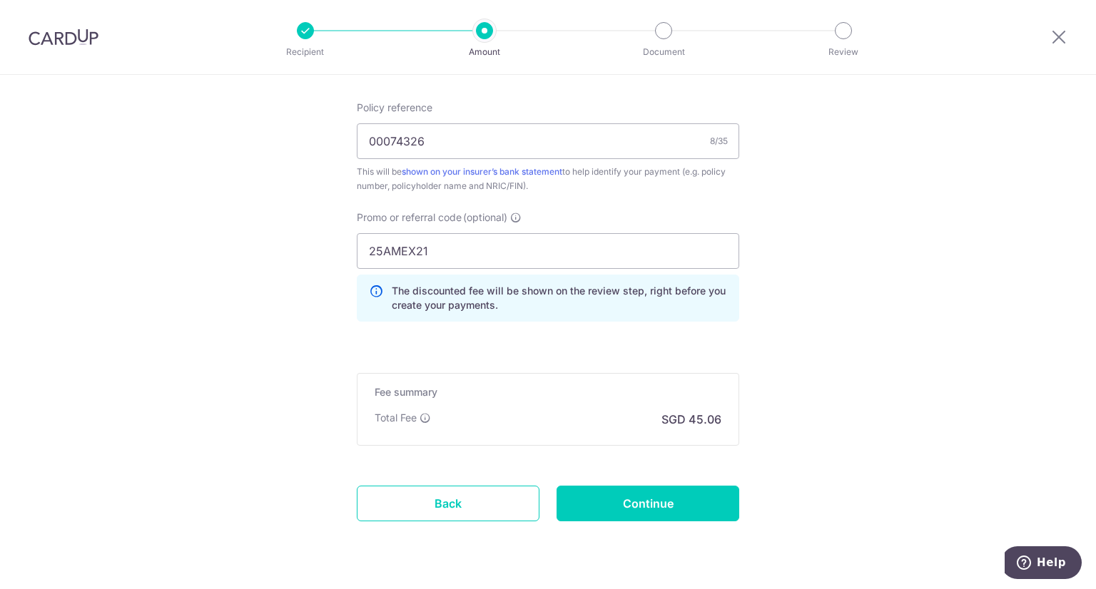
scroll to position [897, 0]
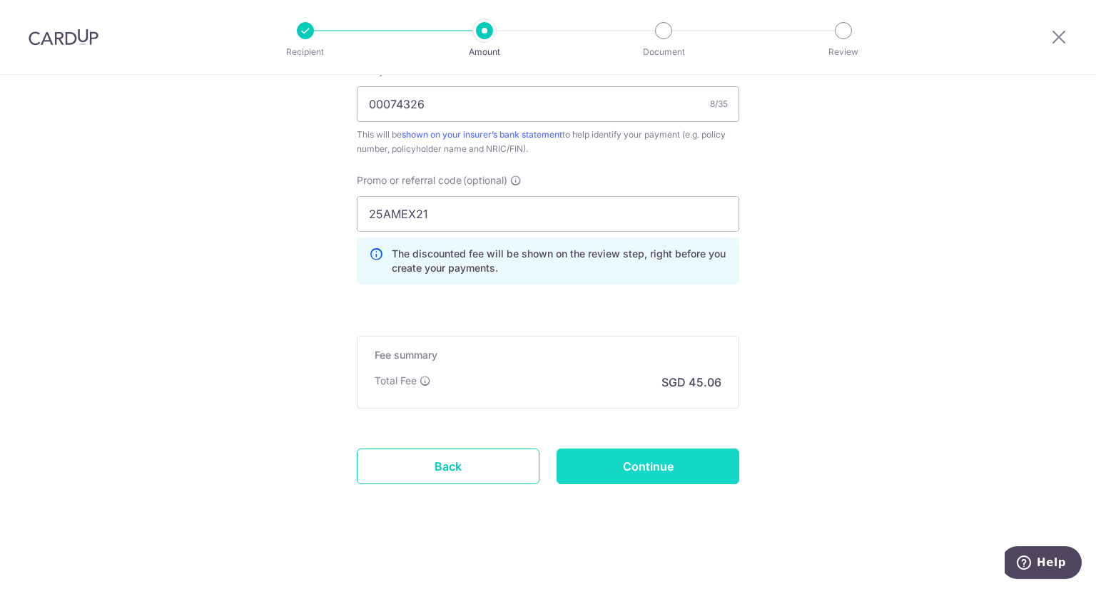
click at [643, 470] on input "Continue" at bounding box center [648, 467] width 183 height 36
type input "Create Schedule"
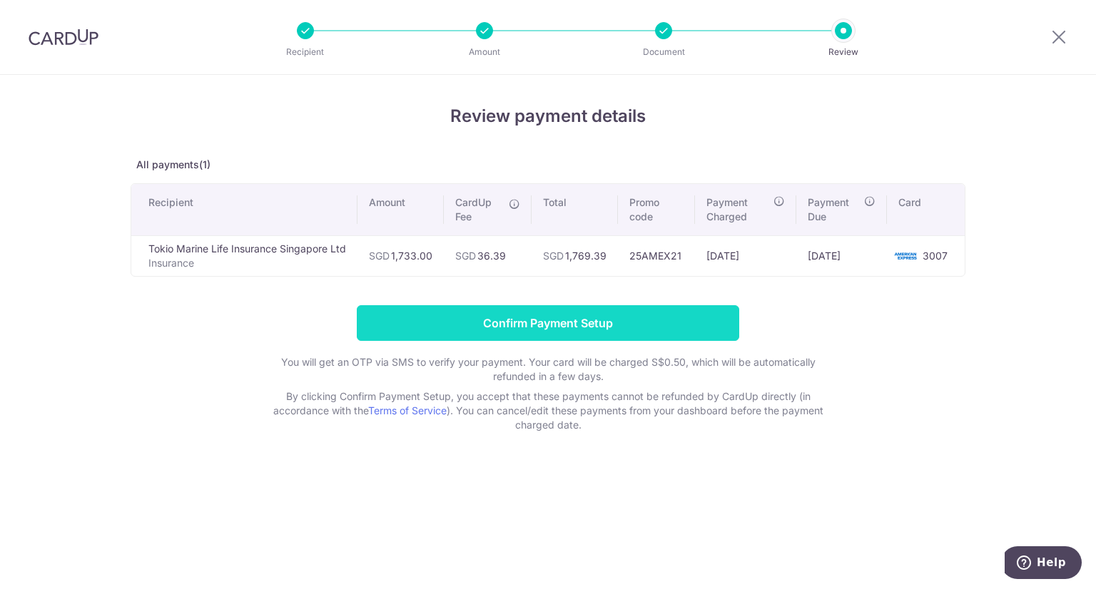
click at [546, 323] on input "Confirm Payment Setup" at bounding box center [548, 323] width 382 height 36
